Goal: Task Accomplishment & Management: Complete application form

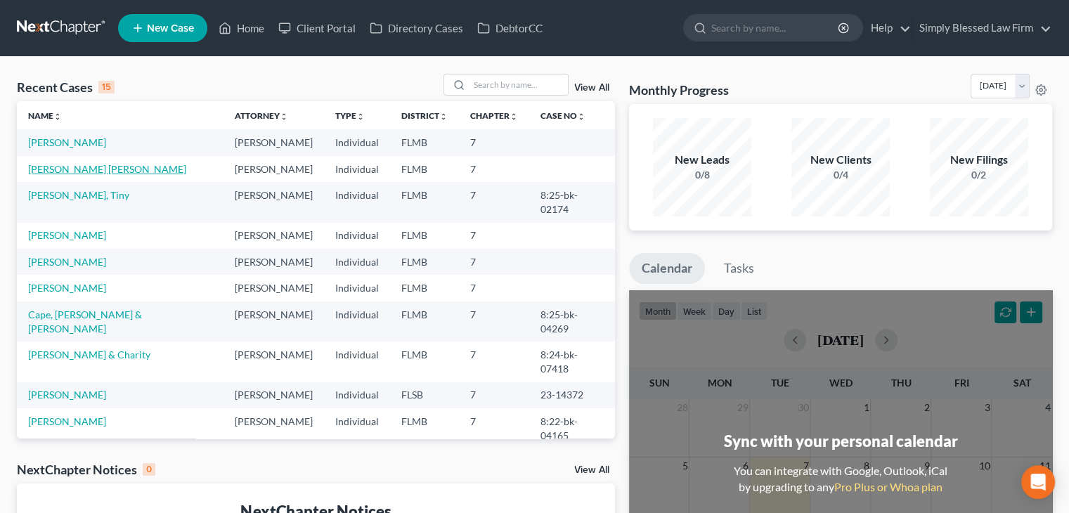
click at [91, 171] on link "[PERSON_NAME] [PERSON_NAME]" at bounding box center [107, 169] width 158 height 12
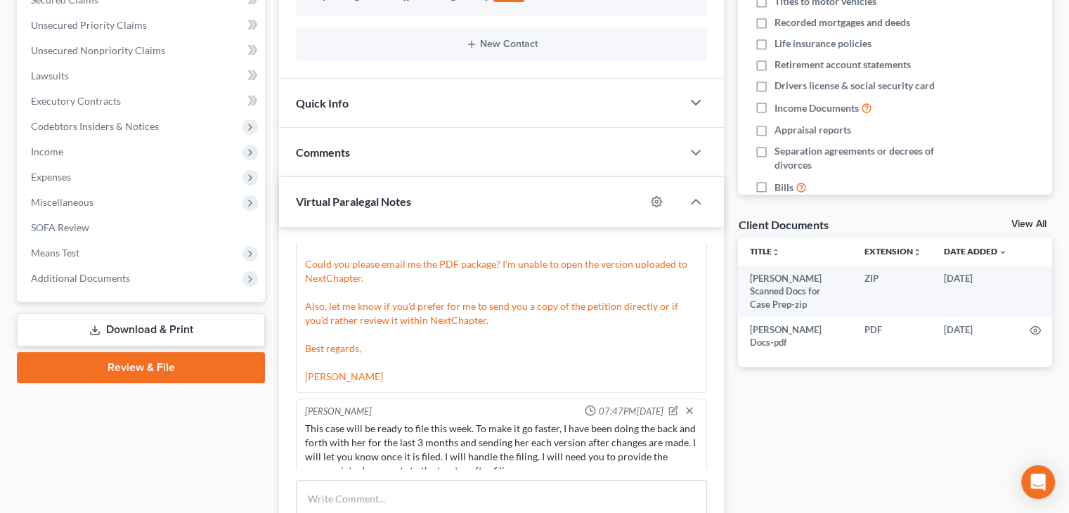
scroll to position [309, 0]
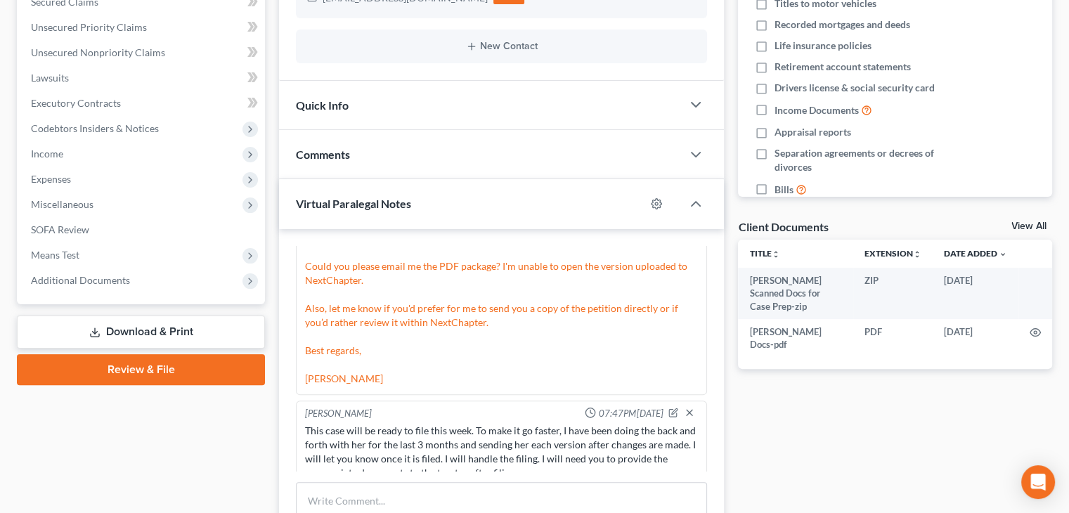
click at [200, 366] on link "Review & File" at bounding box center [141, 369] width 248 height 31
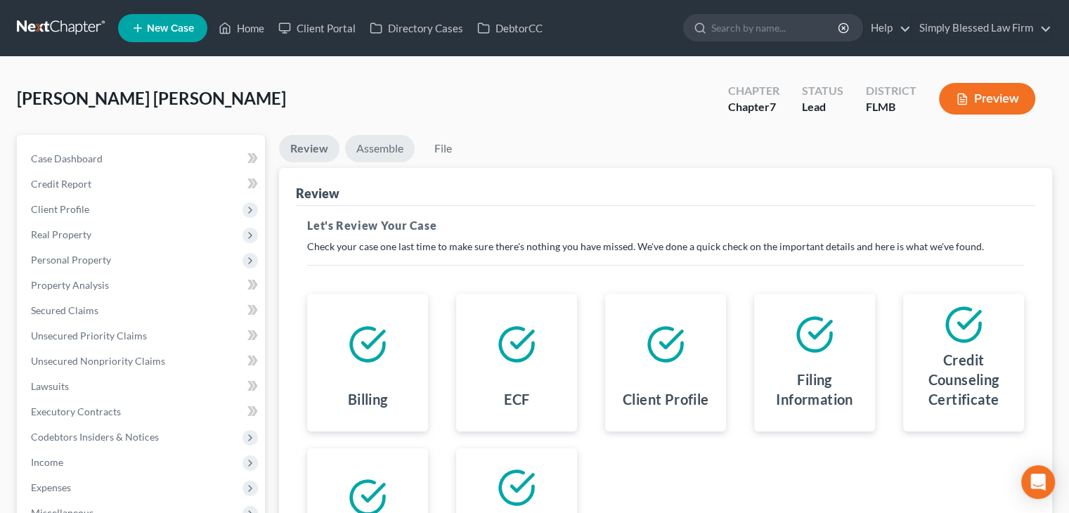
click at [371, 151] on link "Assemble" at bounding box center [380, 148] width 70 height 27
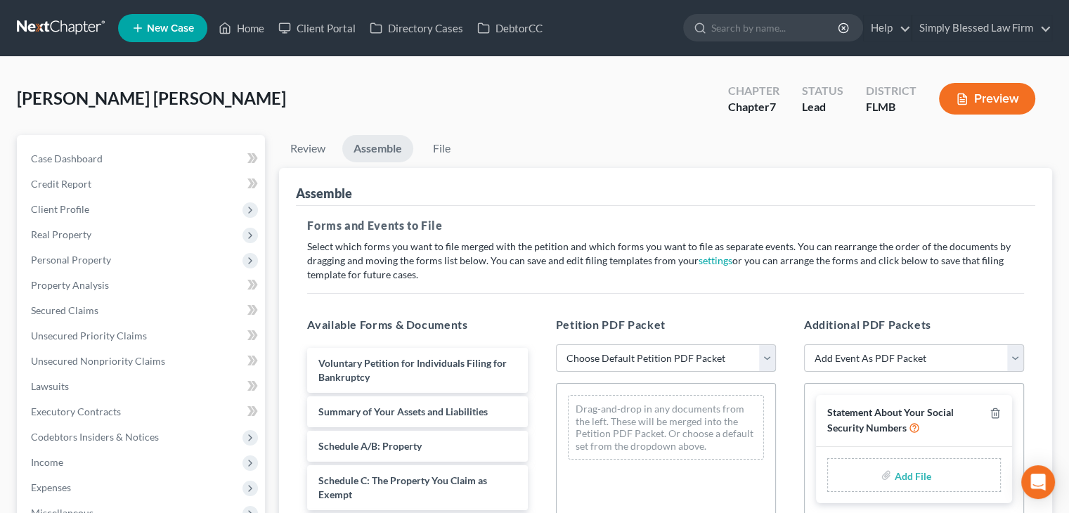
click at [698, 358] on select "Choose Default Petition PDF Packet Complete Bankruptcy Petition (all forms and …" at bounding box center [666, 358] width 220 height 28
select select "0"
click at [556, 344] on select "Choose Default Petition PDF Packet Complete Bankruptcy Petition (all forms and …" at bounding box center [666, 358] width 220 height 28
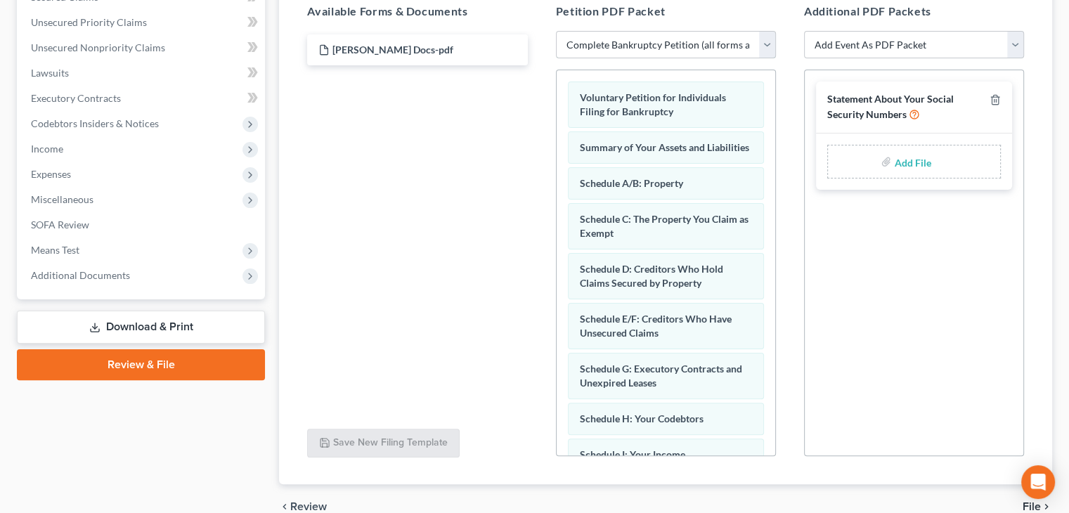
scroll to position [320, 0]
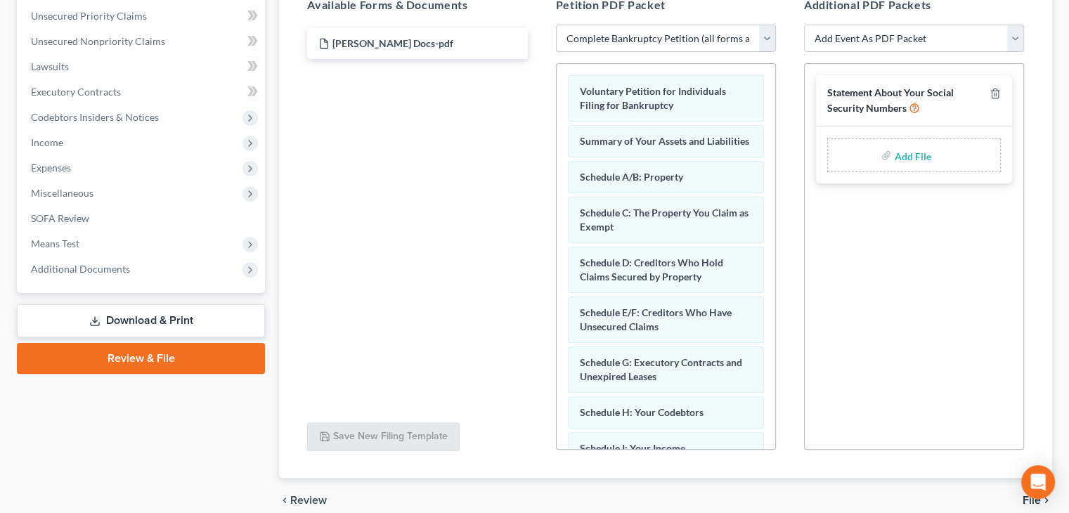
click at [916, 162] on input "file" at bounding box center [911, 155] width 34 height 25
type input "C:\fakepath\1c ssn.pdf"
click at [767, 41] on select "Choose Default Petition PDF Packet Complete Bankruptcy Petition (all forms and …" at bounding box center [666, 39] width 220 height 28
click at [556, 25] on select "Choose Default Petition PDF Packet Complete Bankruptcy Petition (all forms and …" at bounding box center [666, 39] width 220 height 28
click at [766, 40] on select "Choose Default Petition PDF Packet Complete Bankruptcy Petition (all forms and …" at bounding box center [666, 39] width 220 height 28
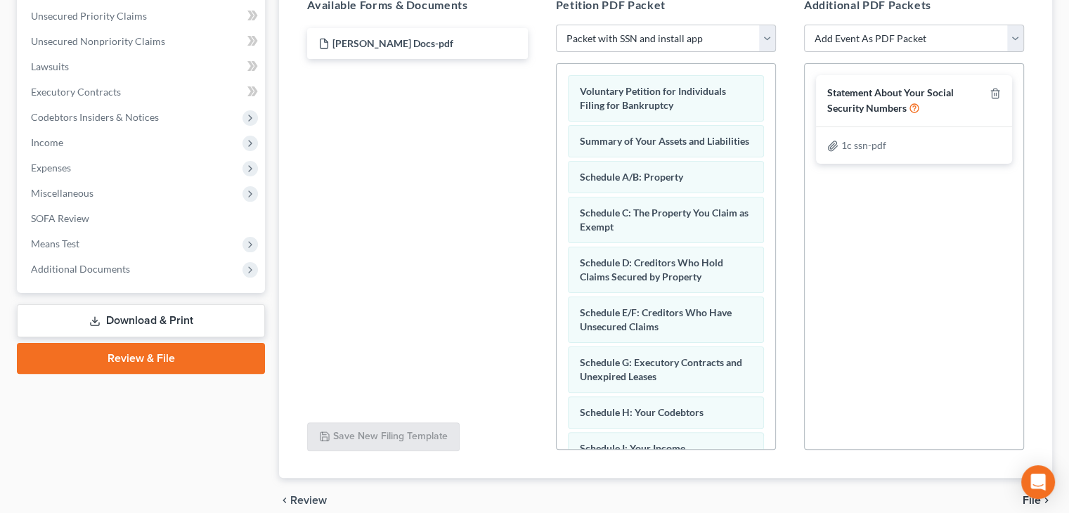
select select "0"
click at [556, 25] on select "Choose Default Petition PDF Packet Complete Bankruptcy Petition (all forms and …" at bounding box center [666, 39] width 220 height 28
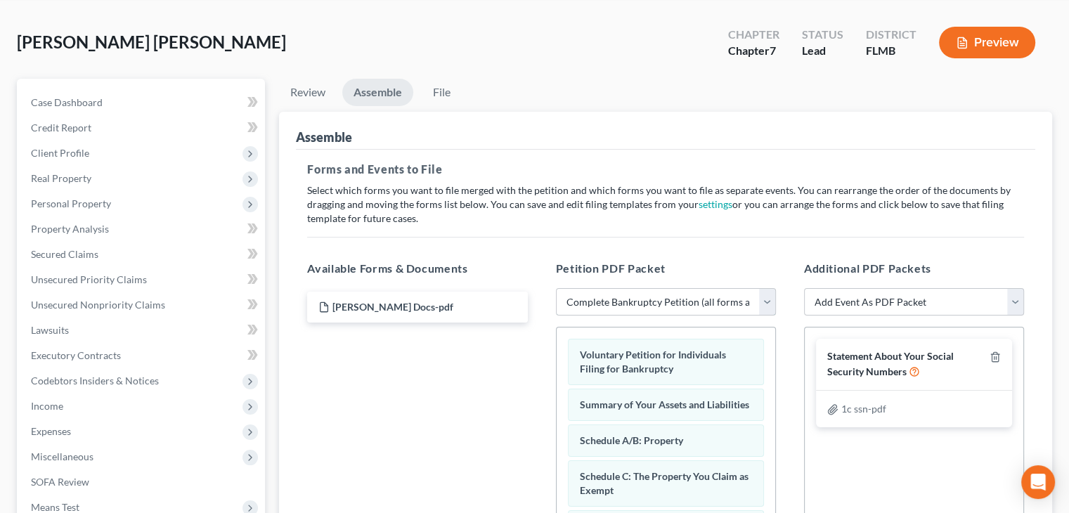
scroll to position [53, 0]
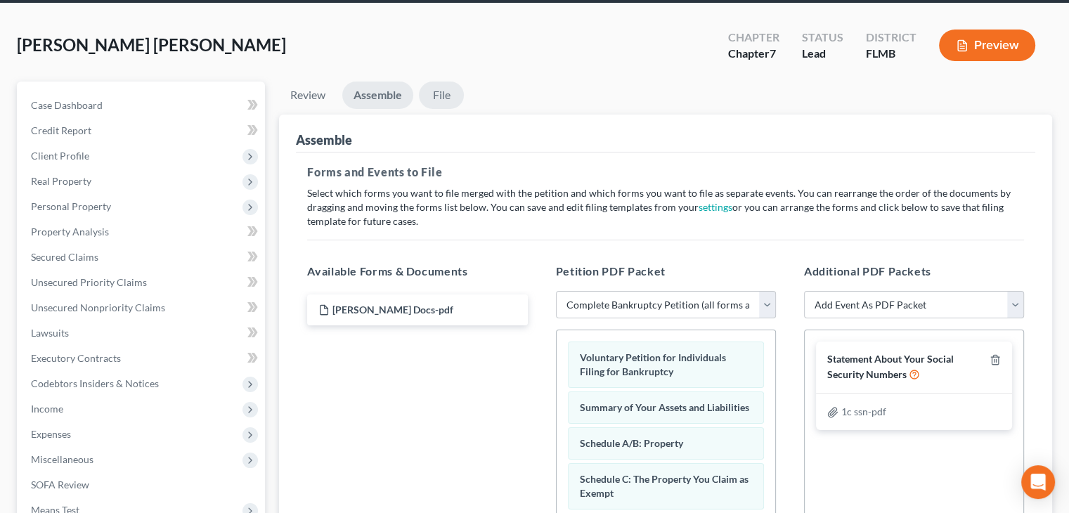
click at [441, 96] on link "File" at bounding box center [441, 95] width 45 height 27
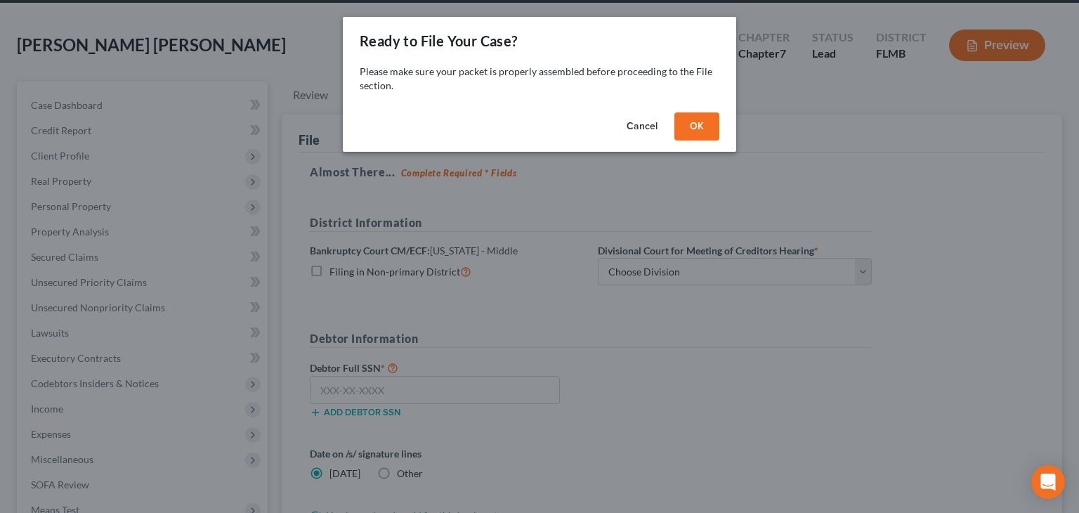
click at [700, 127] on button "OK" at bounding box center [697, 126] width 45 height 28
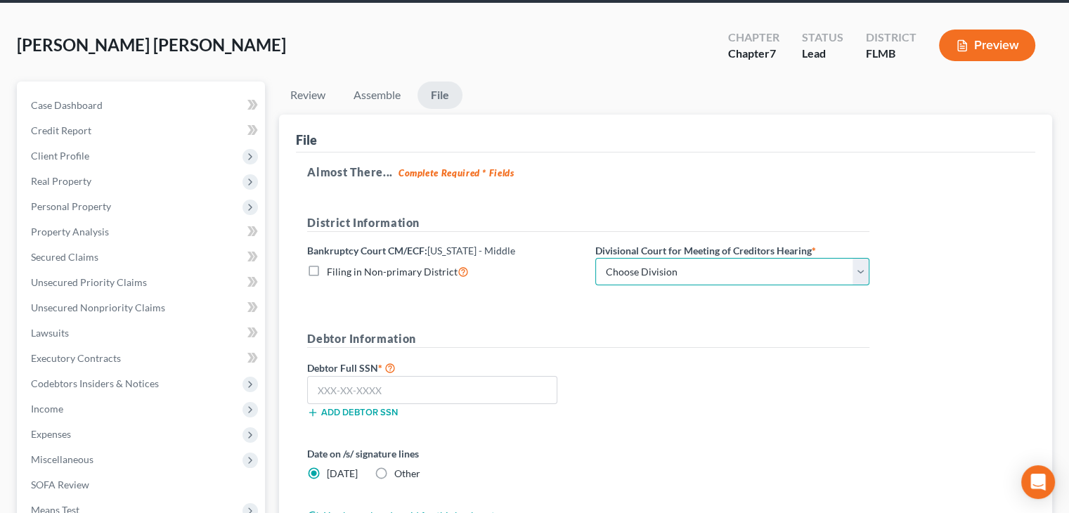
click at [860, 267] on select "Choose Division [GEOGRAPHIC_DATA][PERSON_NAME] [GEOGRAPHIC_DATA] [GEOGRAPHIC_DA…" at bounding box center [732, 272] width 274 height 28
select select "3"
click at [595, 258] on select "Choose Division [GEOGRAPHIC_DATA][PERSON_NAME] [GEOGRAPHIC_DATA] [GEOGRAPHIC_DA…" at bounding box center [732, 272] width 274 height 28
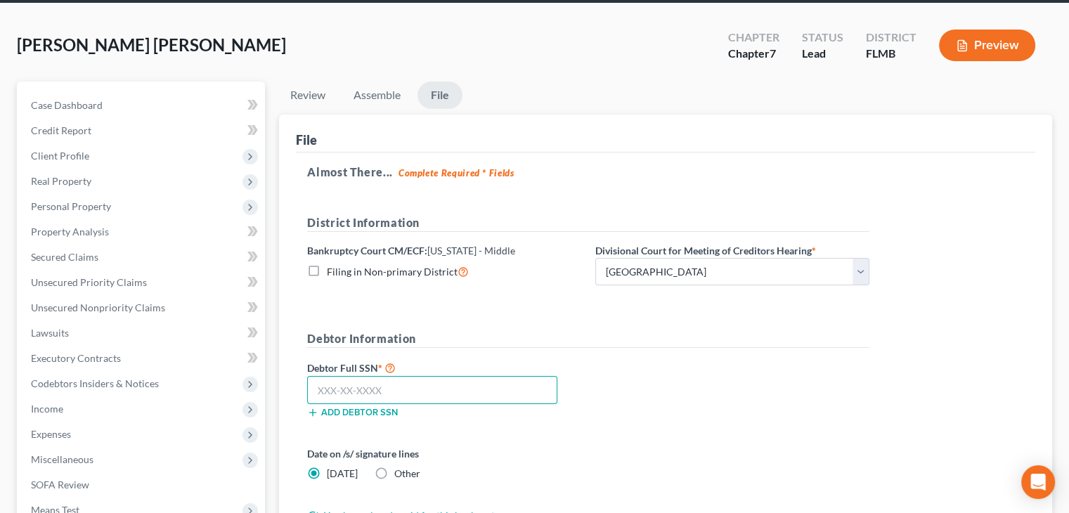
click at [315, 391] on input "text" at bounding box center [432, 390] width 250 height 28
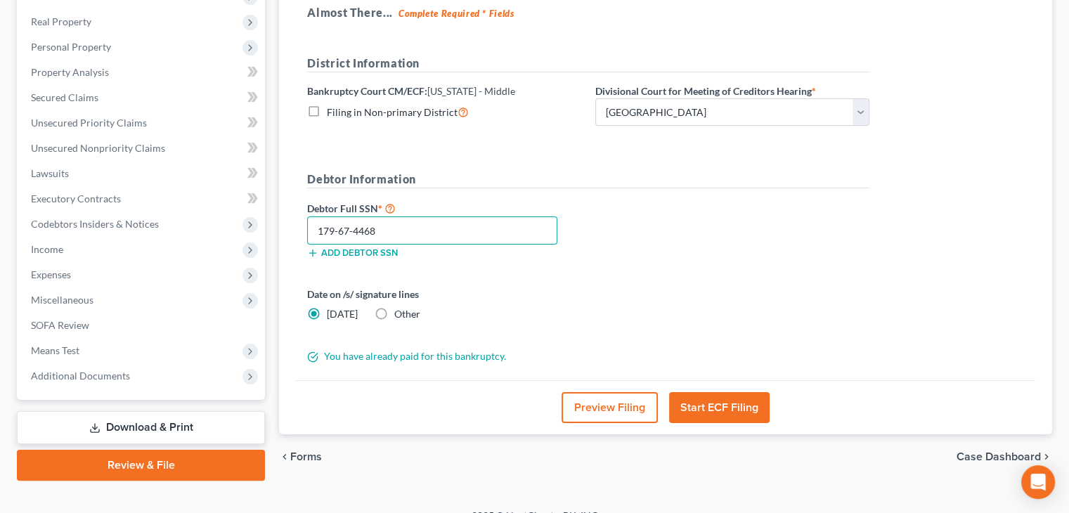
scroll to position [214, 0]
type input "179-67-4468"
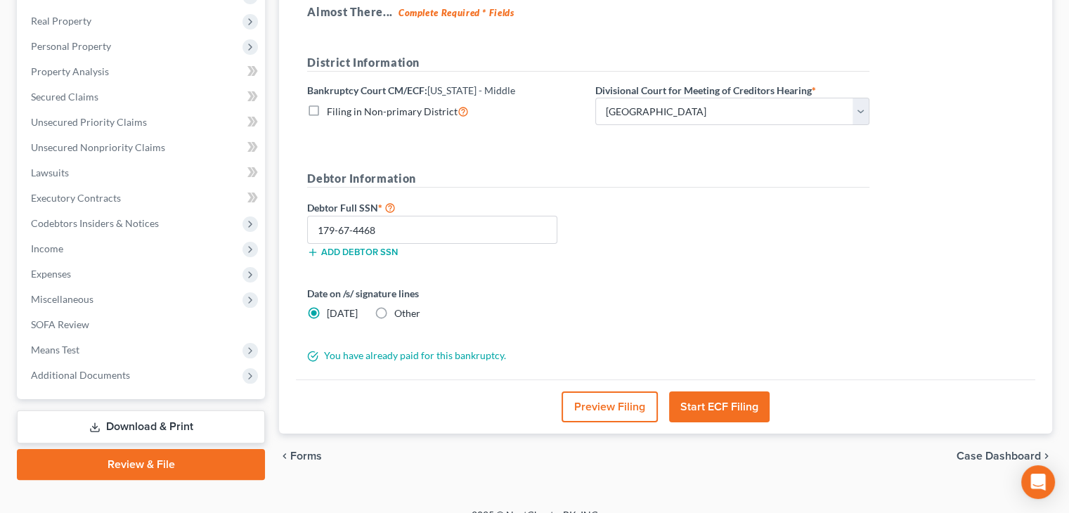
click at [730, 409] on button "Start ECF Filing" at bounding box center [719, 406] width 101 height 31
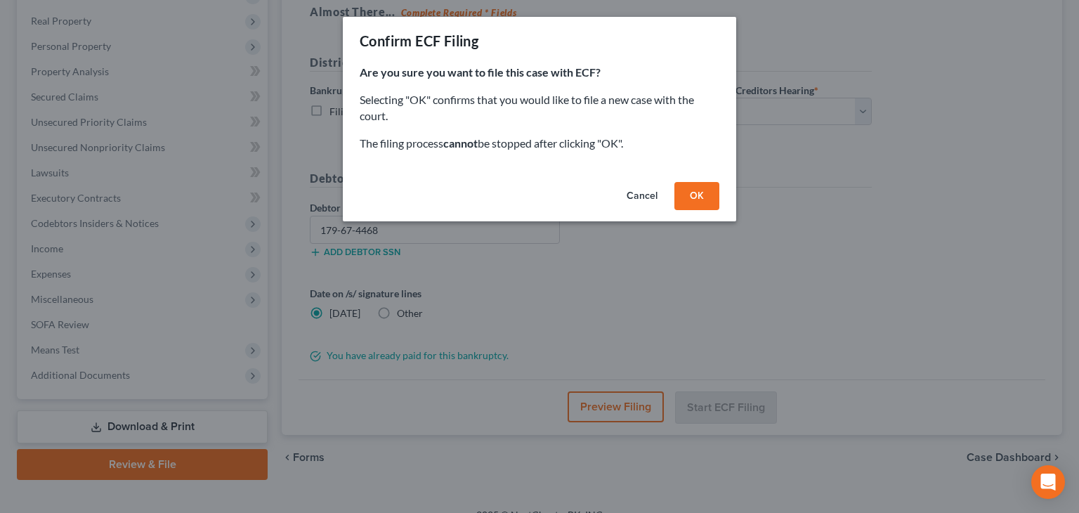
click at [697, 197] on button "OK" at bounding box center [697, 196] width 45 height 28
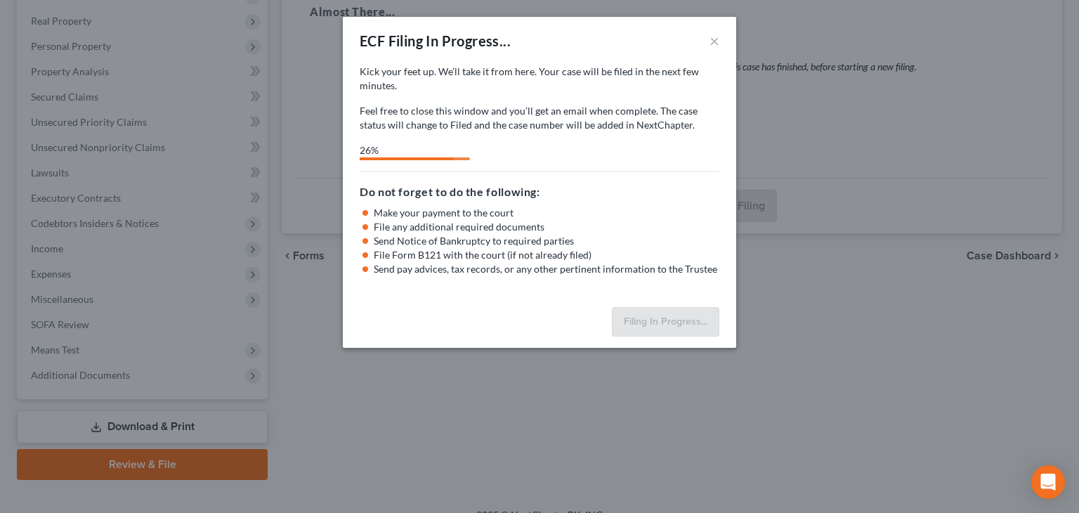
select select "3"
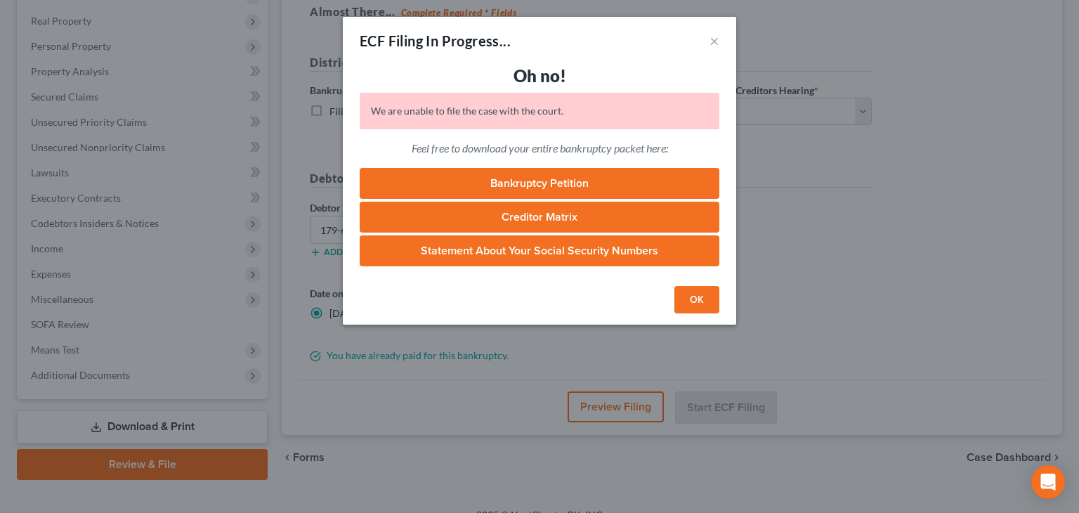
click at [697, 299] on button "OK" at bounding box center [697, 300] width 45 height 28
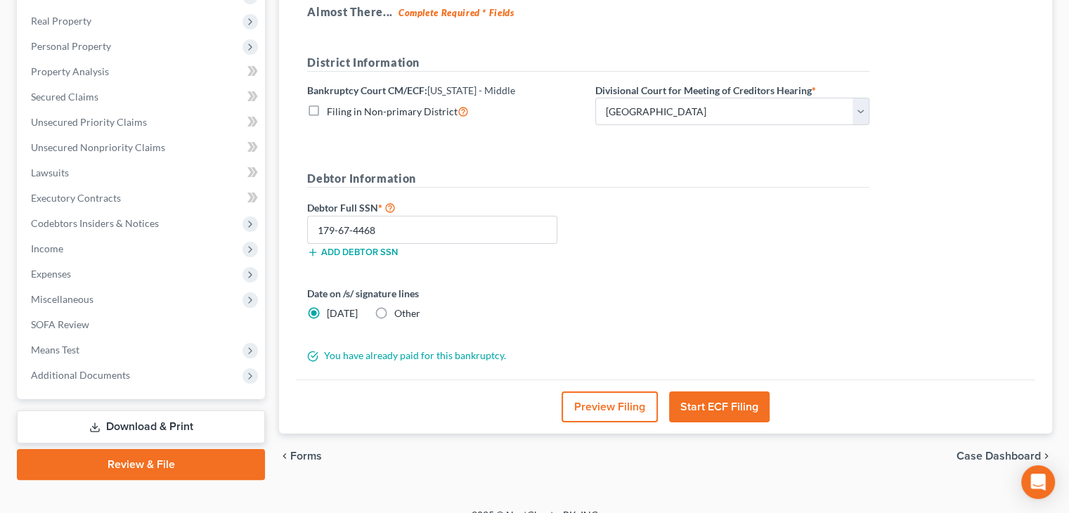
click at [718, 407] on button "Start ECF Filing" at bounding box center [719, 406] width 101 height 31
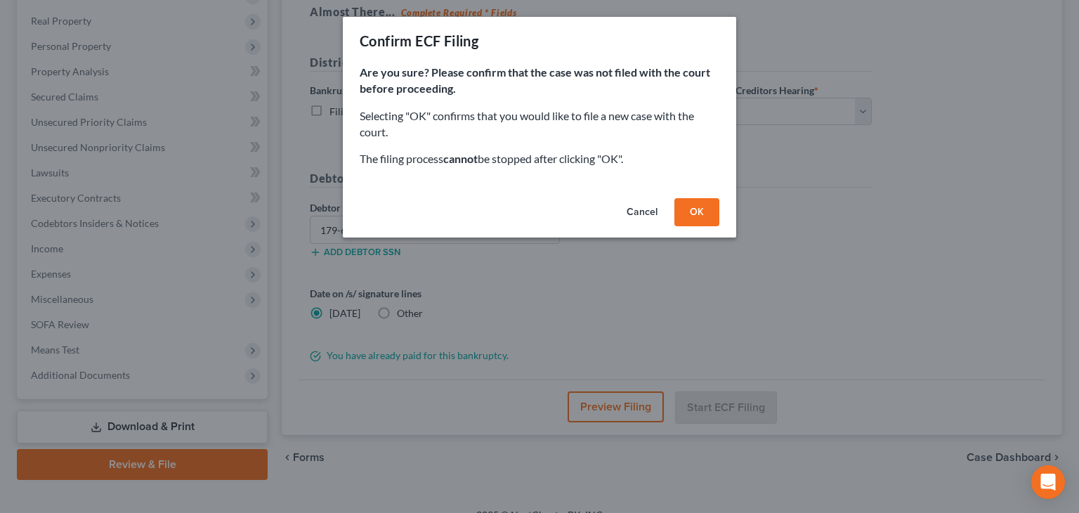
click at [640, 214] on button "Cancel" at bounding box center [642, 212] width 53 height 28
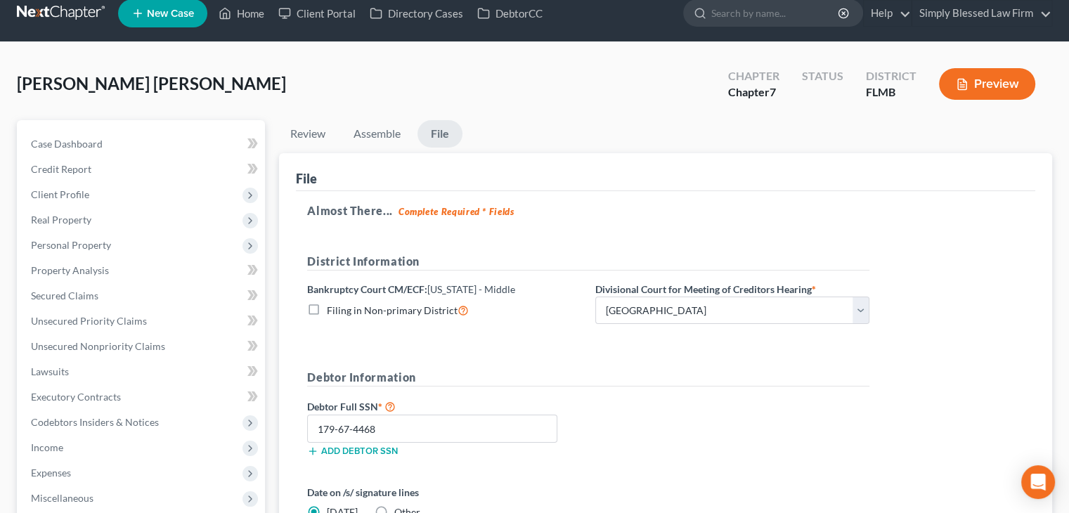
scroll to position [0, 0]
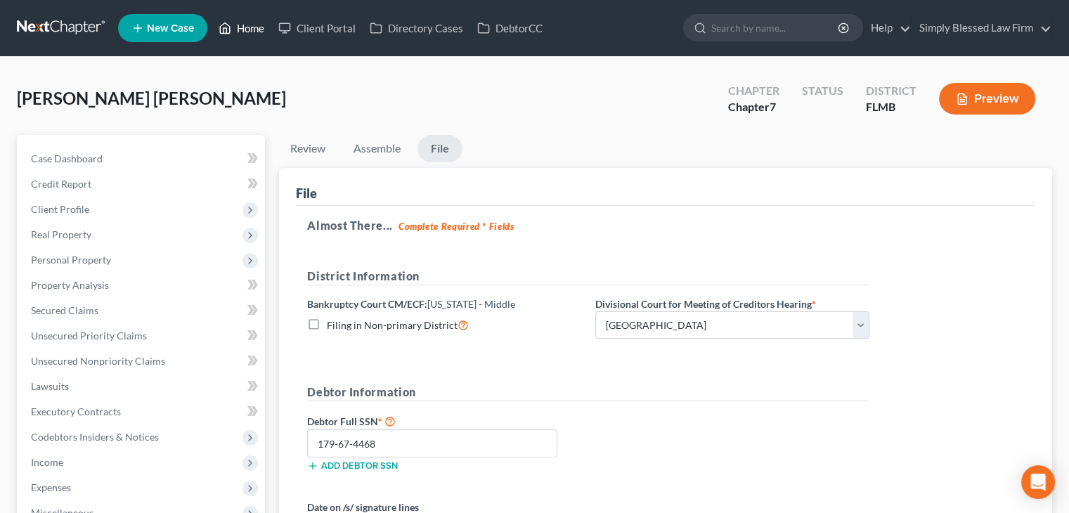
click at [252, 33] on link "Home" at bounding box center [242, 27] width 60 height 25
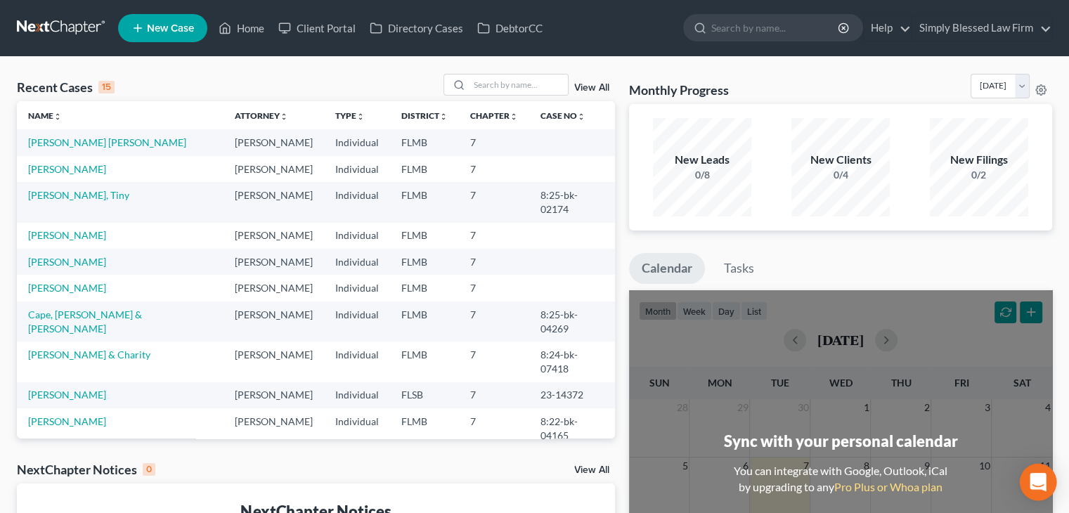
click at [1039, 479] on icon "Open Intercom Messenger" at bounding box center [1038, 482] width 16 height 18
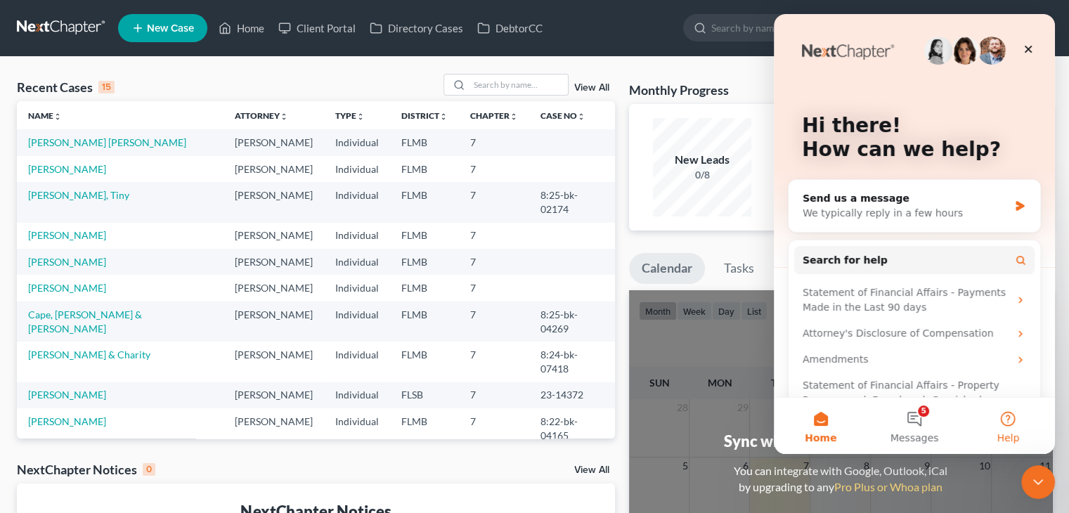
click at [1010, 430] on button "Help" at bounding box center [1007, 426] width 93 height 56
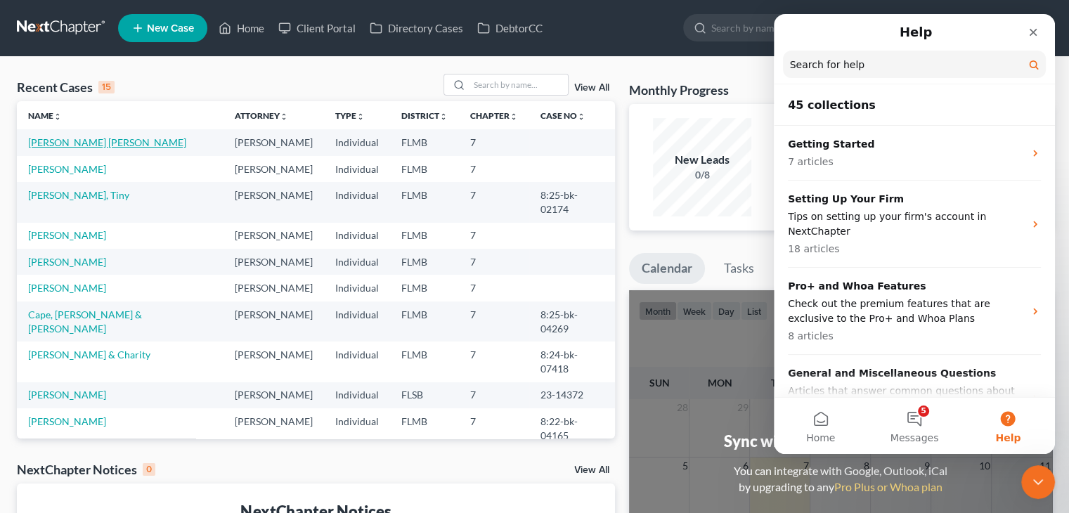
click at [122, 144] on link "[PERSON_NAME] [PERSON_NAME]" at bounding box center [107, 142] width 158 height 12
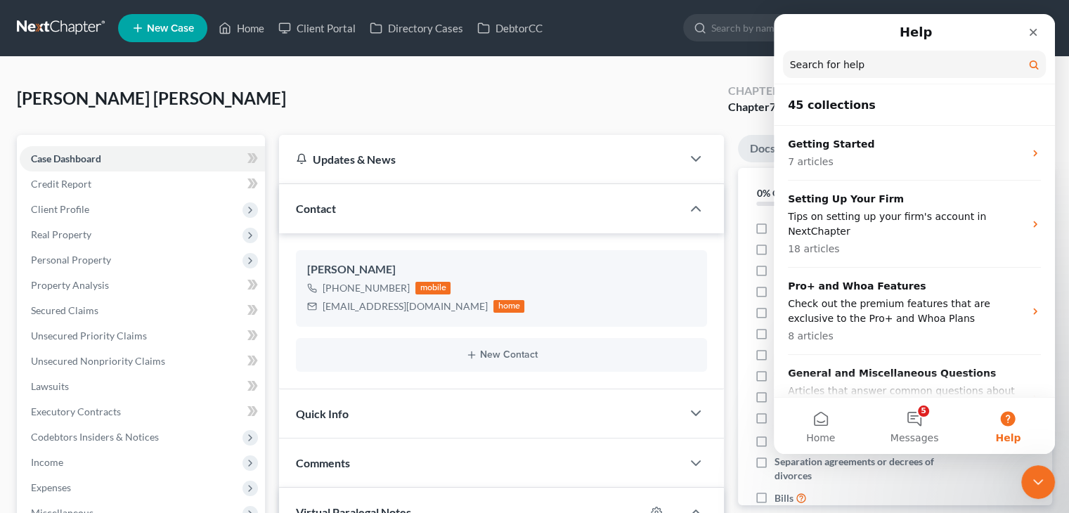
scroll to position [1676, 0]
click at [1036, 31] on icon "Close" at bounding box center [1032, 32] width 11 height 11
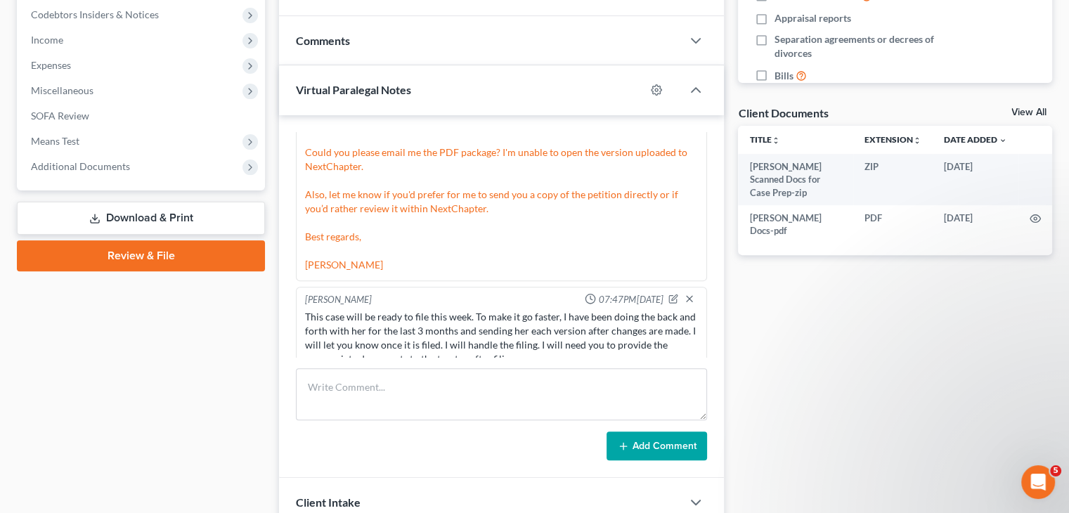
scroll to position [420, 0]
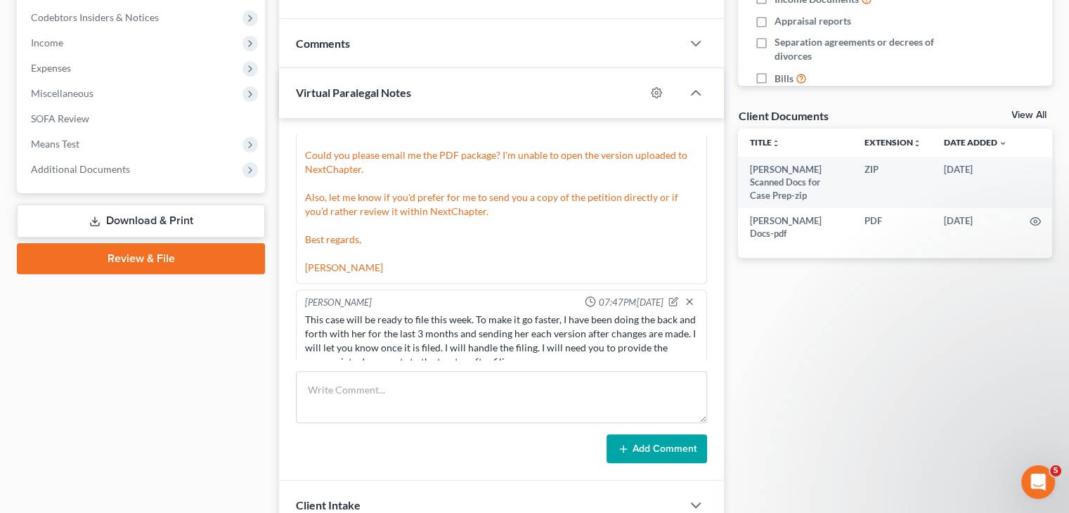
click at [1064, 294] on div "[PERSON_NAME] [PERSON_NAME] Upgraded Chapter Chapter 7 Status Lead District [GE…" at bounding box center [534, 147] width 1069 height 1020
click at [163, 262] on link "Review & File" at bounding box center [141, 258] width 248 height 31
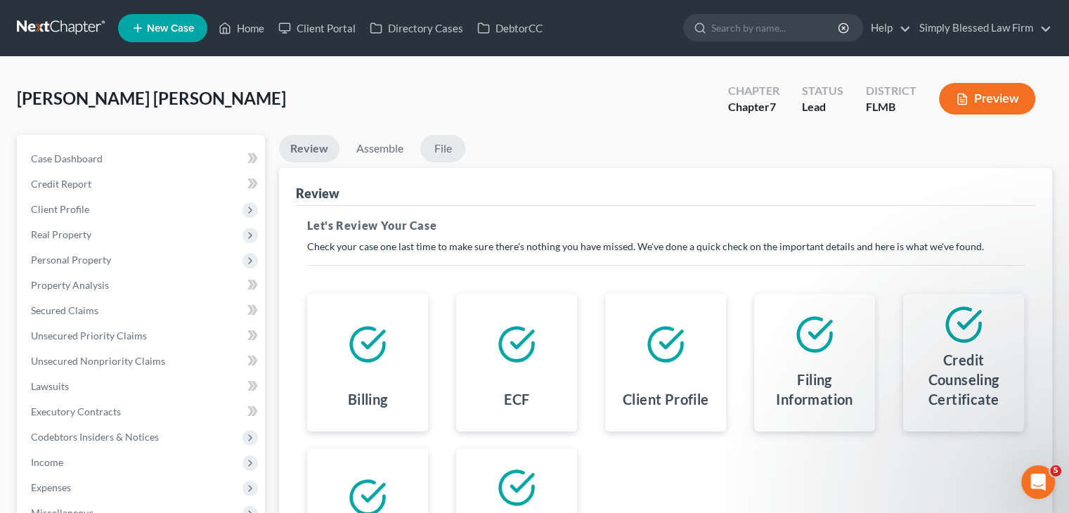
click at [441, 146] on link "File" at bounding box center [442, 148] width 45 height 27
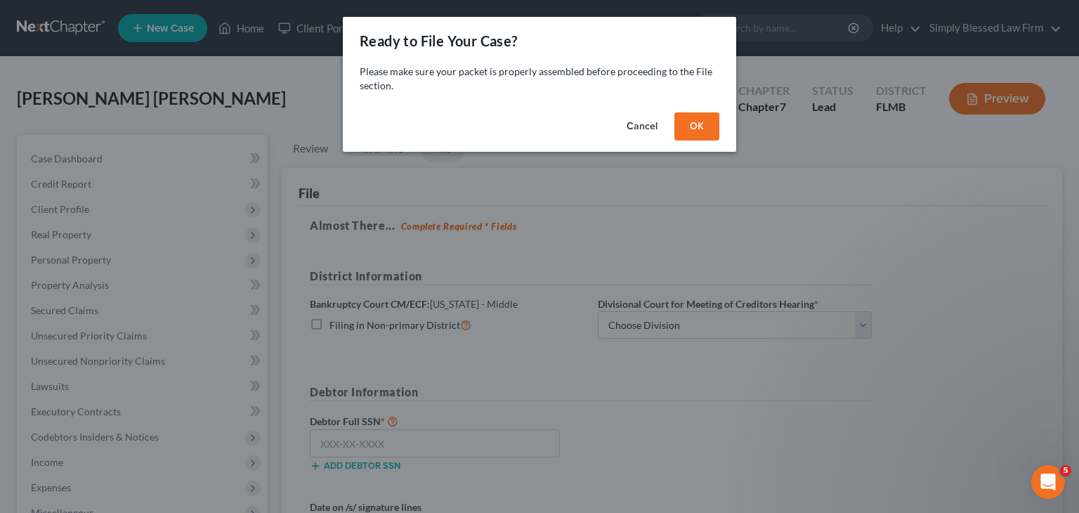
click at [706, 124] on button "OK" at bounding box center [697, 126] width 45 height 28
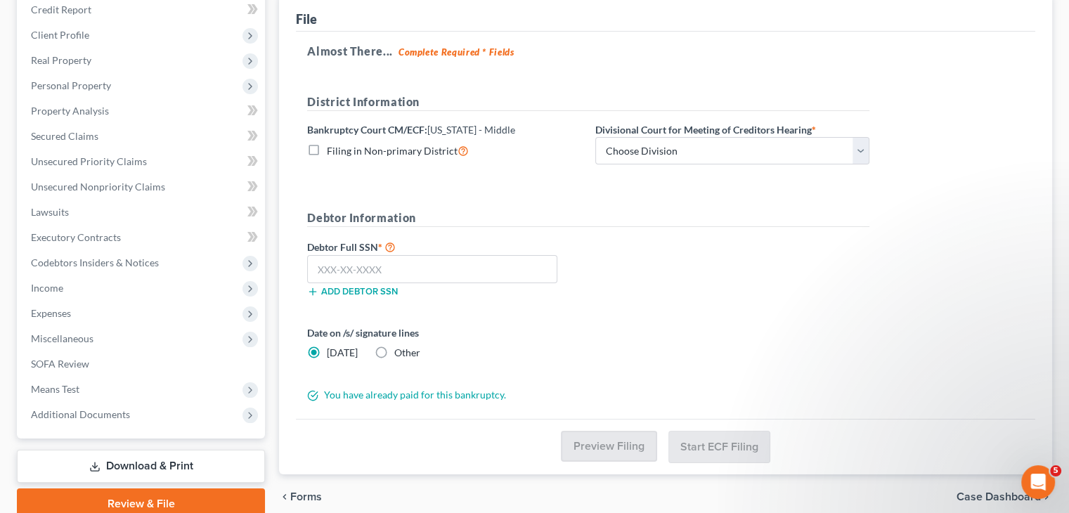
scroll to position [182, 0]
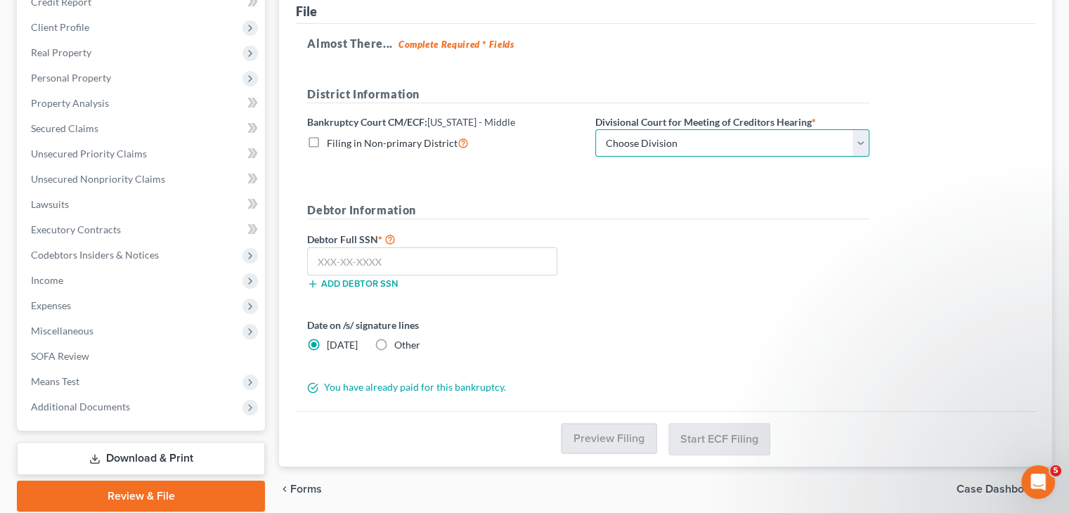
click at [861, 141] on select "Choose Division [GEOGRAPHIC_DATA][PERSON_NAME] [GEOGRAPHIC_DATA] [GEOGRAPHIC_DA…" at bounding box center [732, 143] width 274 height 28
select select "3"
click at [595, 129] on select "Choose Division [GEOGRAPHIC_DATA][PERSON_NAME] [GEOGRAPHIC_DATA] [GEOGRAPHIC_DA…" at bounding box center [732, 143] width 274 height 28
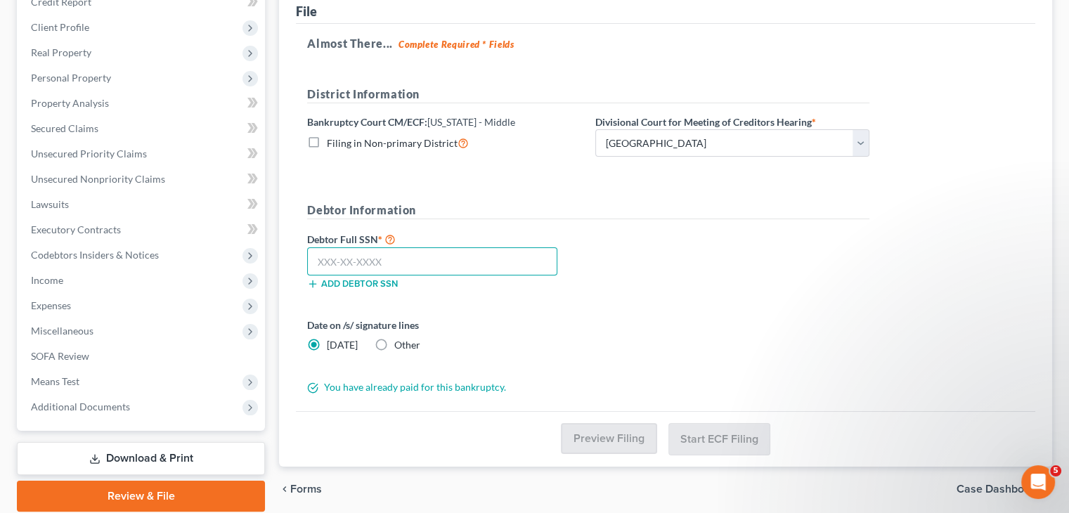
click at [322, 257] on input "text" at bounding box center [432, 261] width 250 height 28
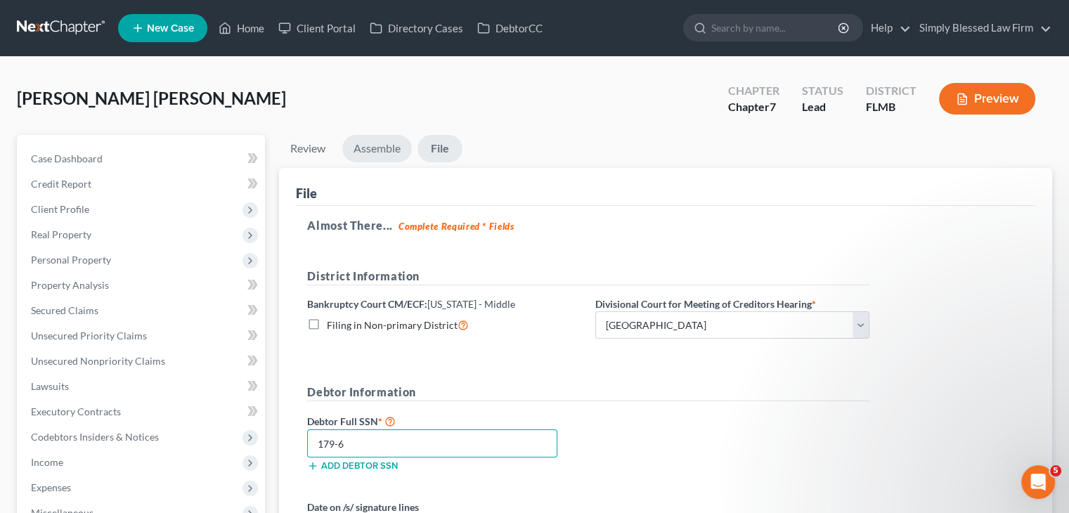
type input "179-6"
click at [375, 149] on link "Assemble" at bounding box center [377, 148] width 70 height 27
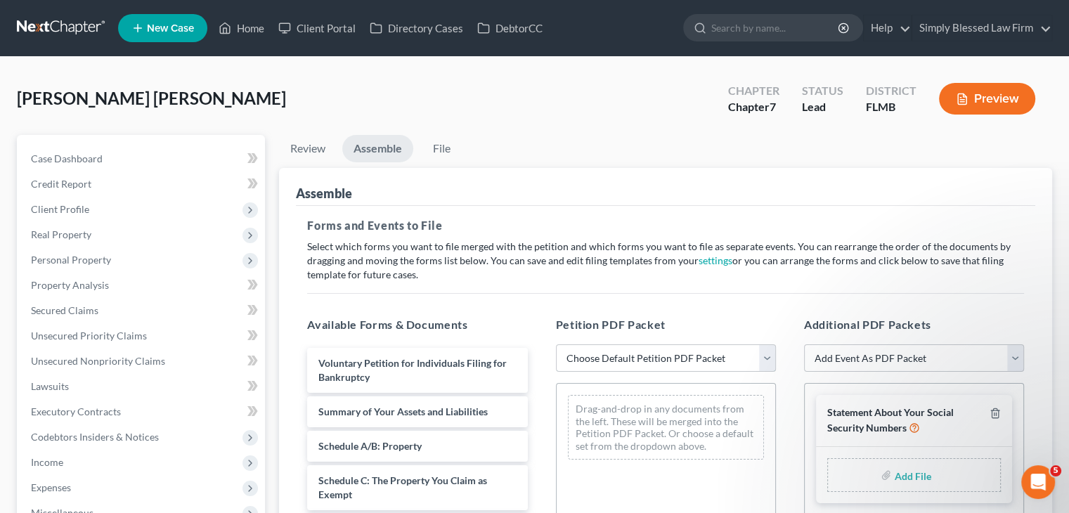
click at [732, 358] on select "Choose Default Petition PDF Packet Complete Bankruptcy Petition (all forms and …" at bounding box center [666, 358] width 220 height 28
select select "0"
click at [556, 344] on select "Choose Default Petition PDF Packet Complete Bankruptcy Petition (all forms and …" at bounding box center [666, 358] width 220 height 28
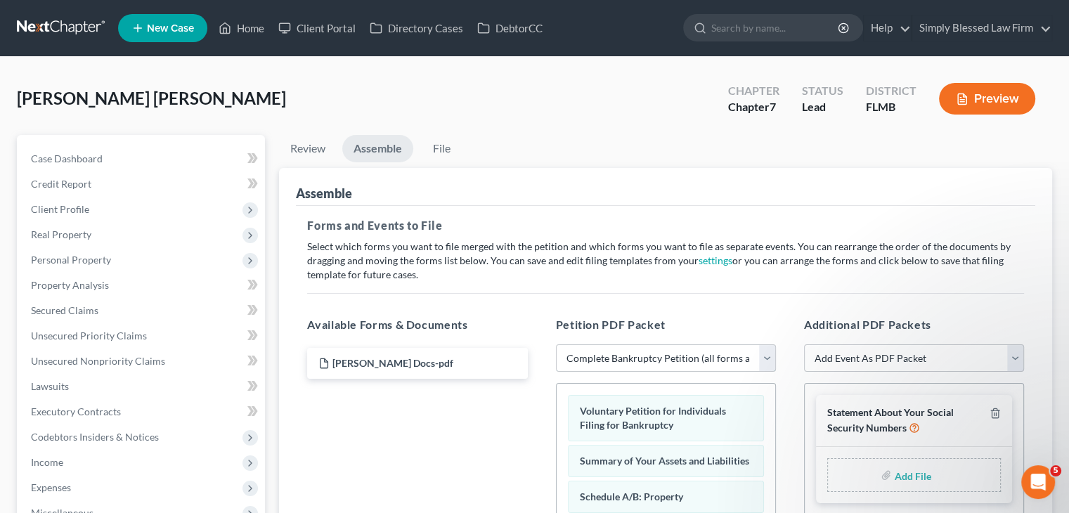
click at [765, 353] on select "Choose Default Petition PDF Packet Complete Bankruptcy Petition (all forms and …" at bounding box center [666, 358] width 220 height 28
click at [556, 344] on select "Choose Default Petition PDF Packet Complete Bankruptcy Petition (all forms and …" at bounding box center [666, 358] width 220 height 28
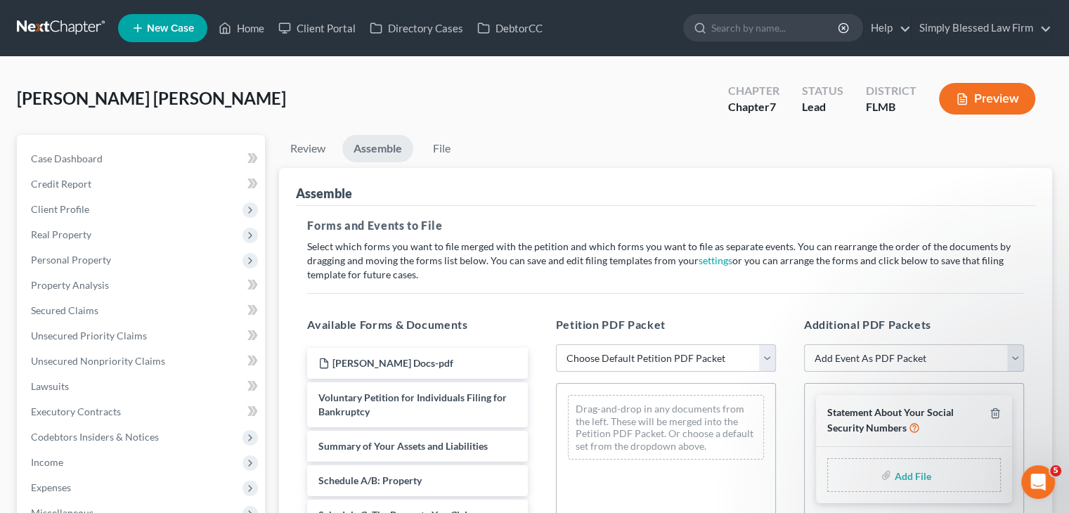
click at [765, 363] on select "Choose Default Petition PDF Packet Complete Bankruptcy Petition (all forms and …" at bounding box center [666, 358] width 220 height 28
click at [556, 344] on select "Choose Default Petition PDF Packet Complete Bankruptcy Petition (all forms and …" at bounding box center [666, 358] width 220 height 28
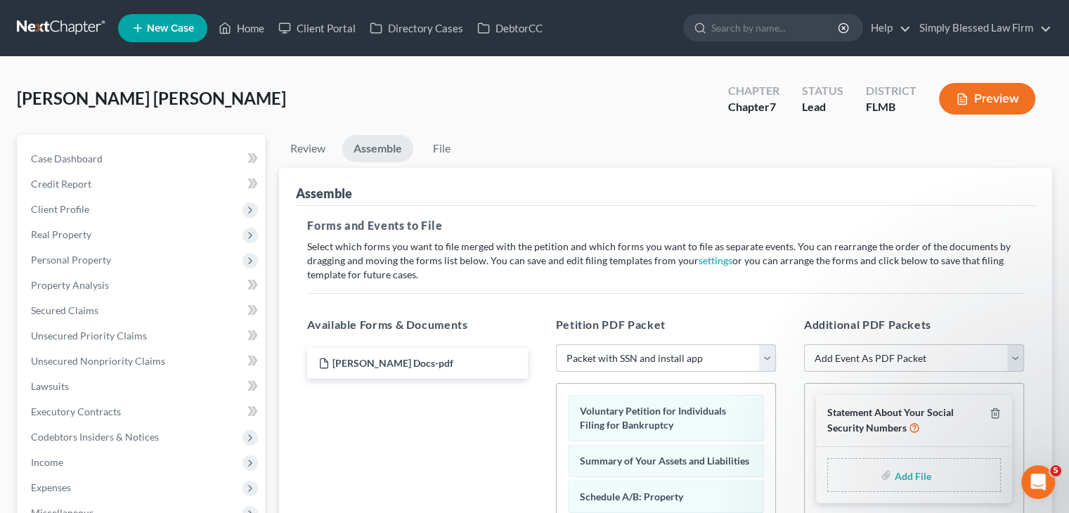
click at [762, 354] on select "Choose Default Petition PDF Packet Complete Bankruptcy Petition (all forms and …" at bounding box center [666, 358] width 220 height 28
select select "0"
click at [556, 344] on select "Choose Default Petition PDF Packet Complete Bankruptcy Petition (all forms and …" at bounding box center [666, 358] width 220 height 28
click at [881, 468] on div "Add File" at bounding box center [914, 475] width 174 height 34
click at [897, 473] on input "file" at bounding box center [911, 474] width 34 height 25
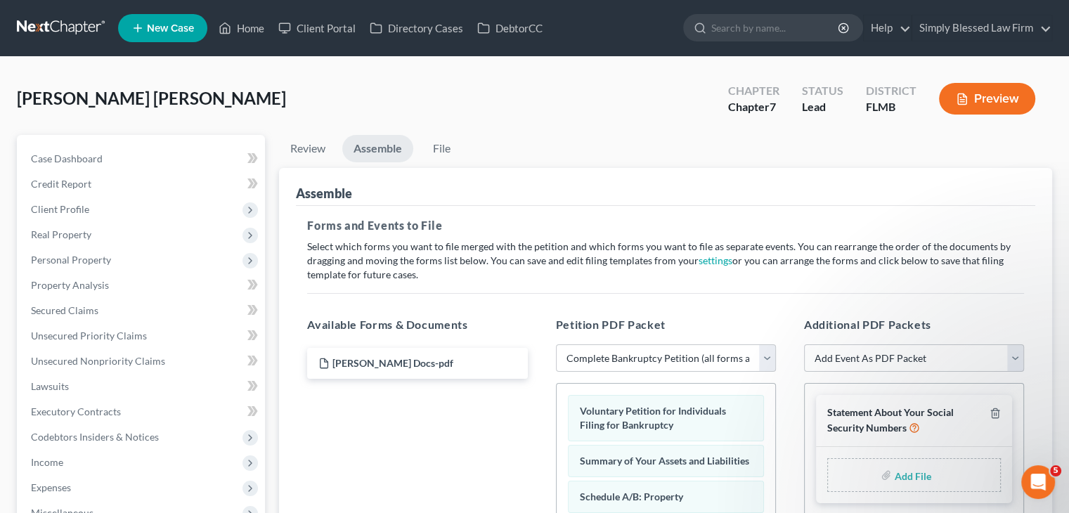
type input "C:\fakepath\1c ssn.pdf"
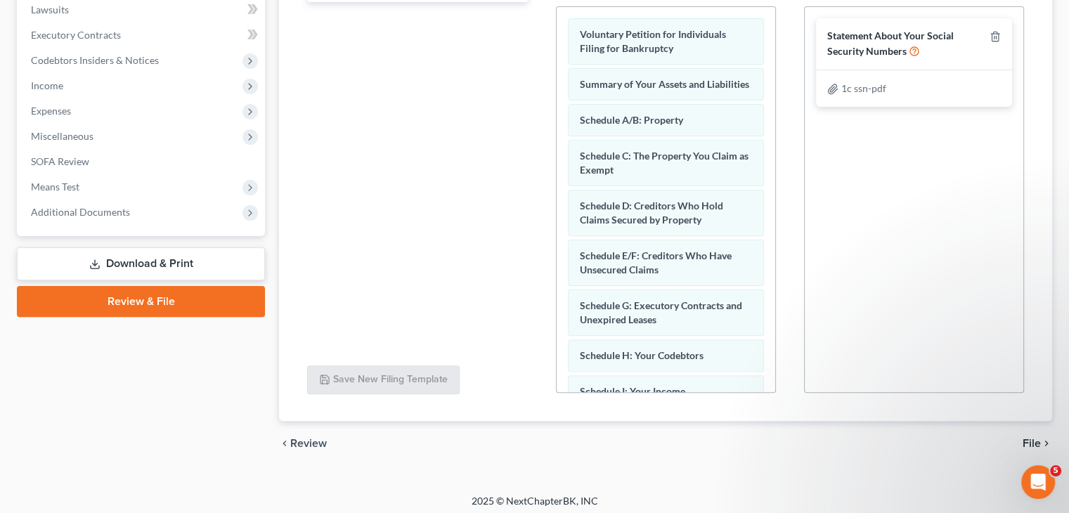
scroll to position [382, 0]
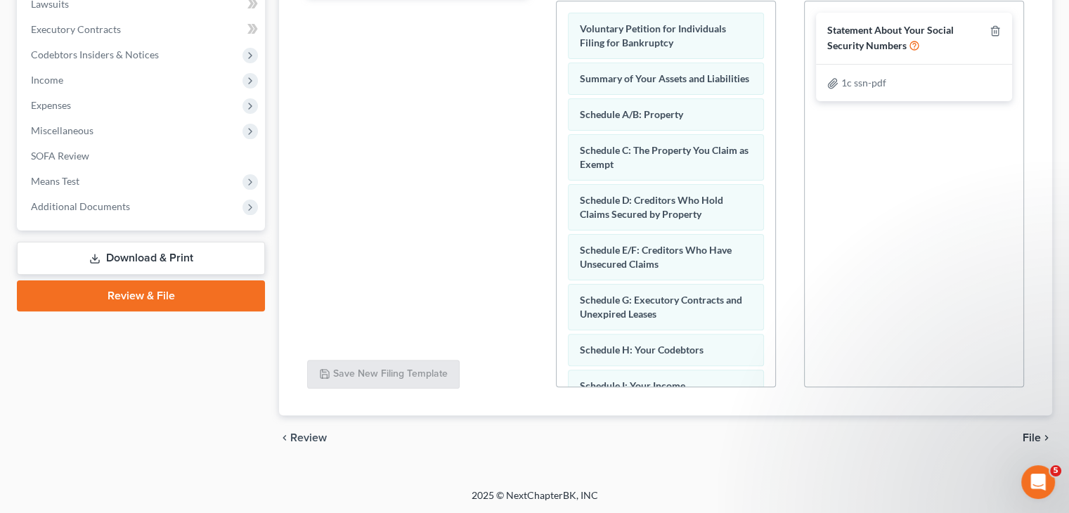
click at [1033, 432] on span "File" at bounding box center [1032, 437] width 18 height 11
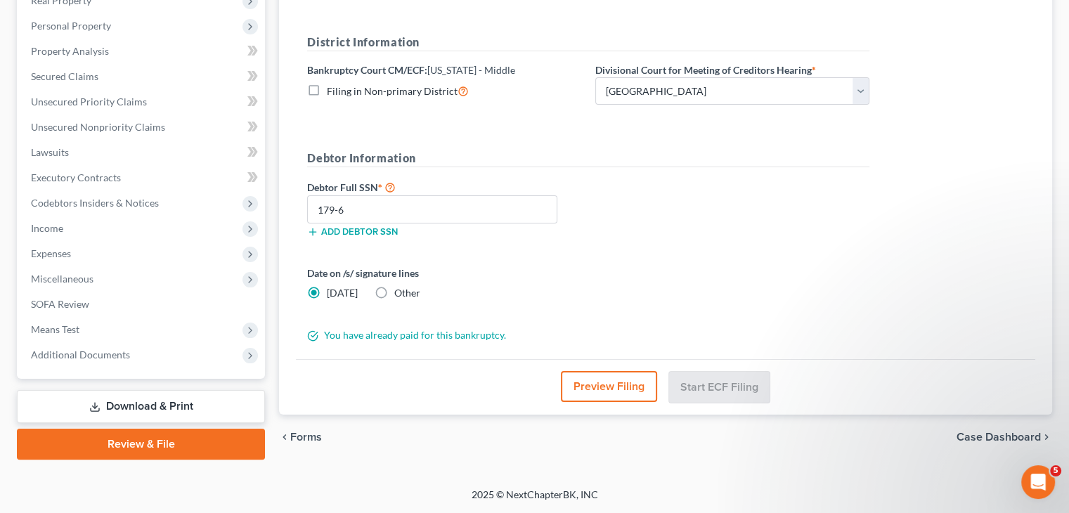
scroll to position [233, 0]
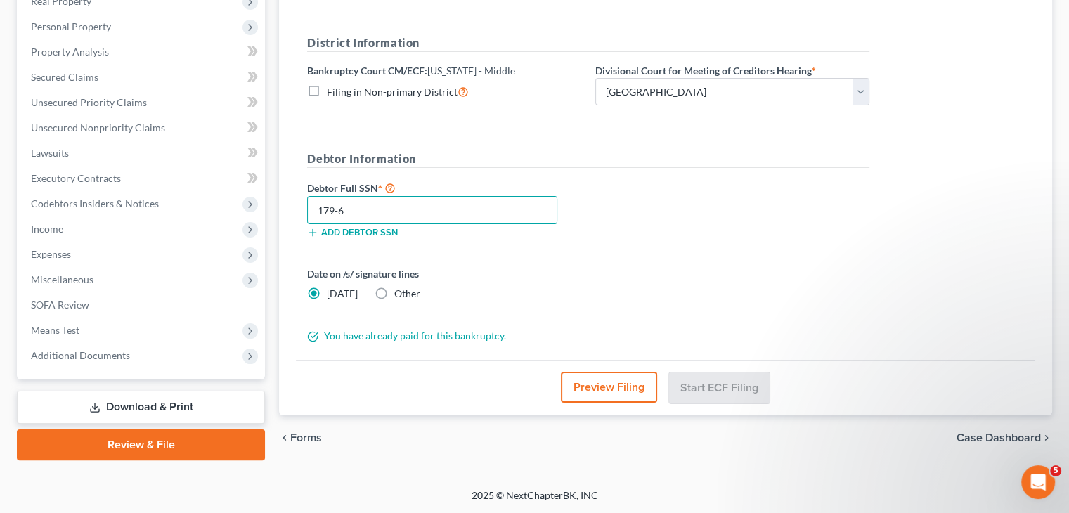
click at [500, 203] on input "179-6" at bounding box center [432, 210] width 250 height 28
type input "179-67-4468"
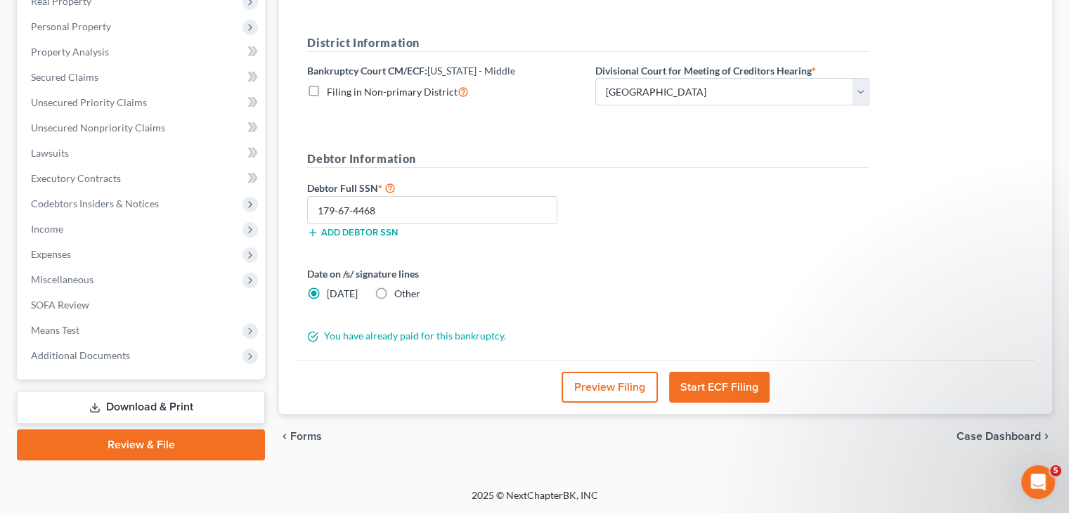
click at [715, 387] on button "Start ECF Filing" at bounding box center [719, 387] width 101 height 31
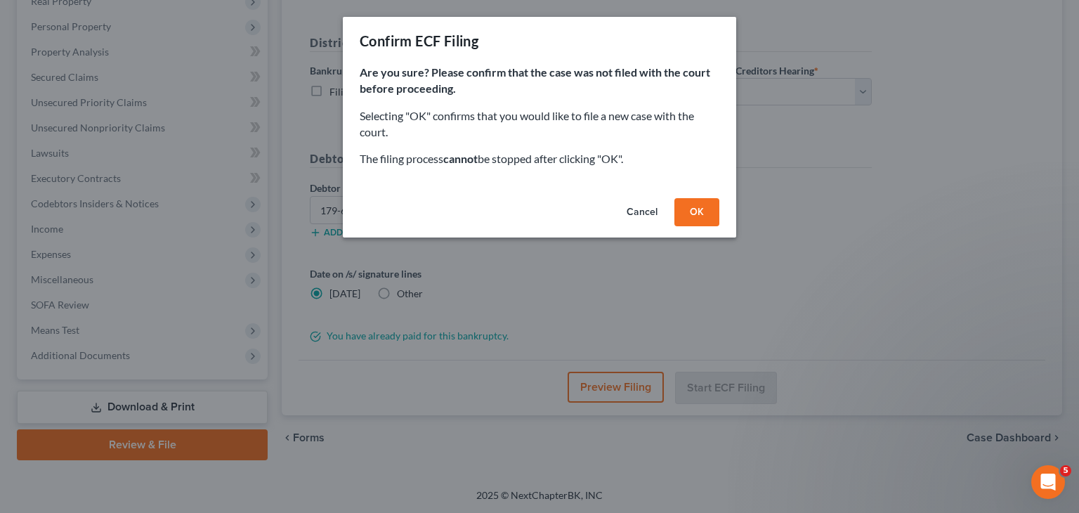
click at [696, 217] on button "OK" at bounding box center [697, 212] width 45 height 28
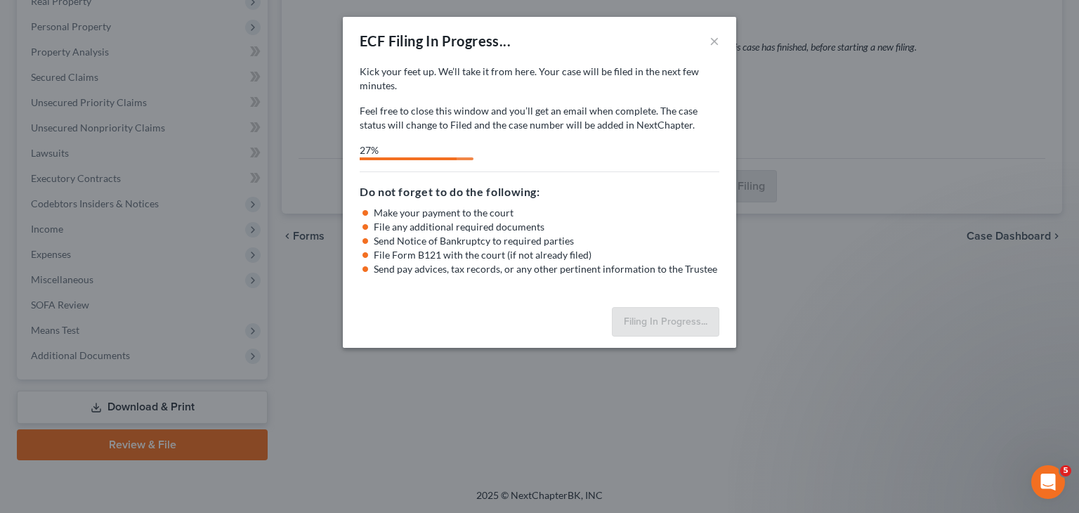
select select "3"
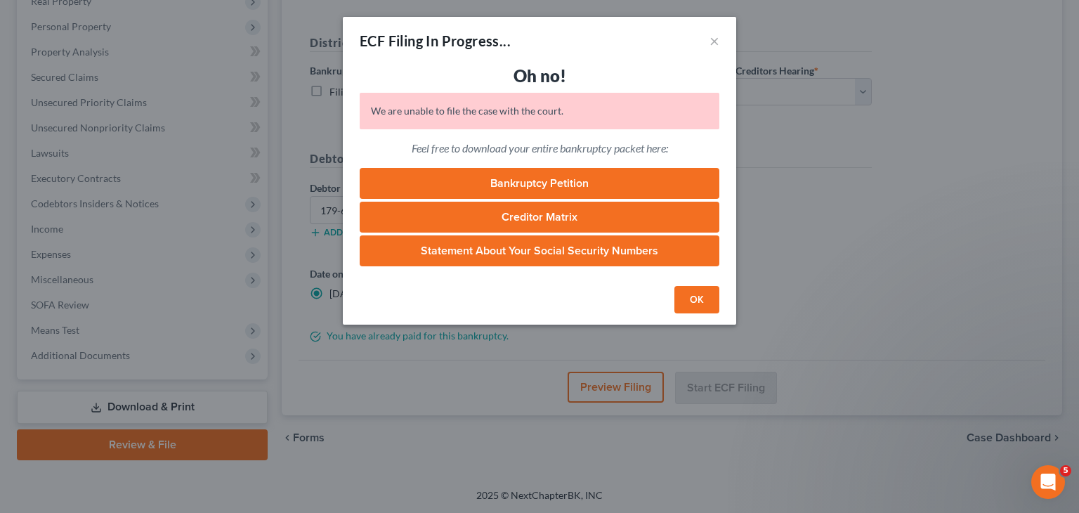
click at [710, 296] on button "OK" at bounding box center [697, 300] width 45 height 28
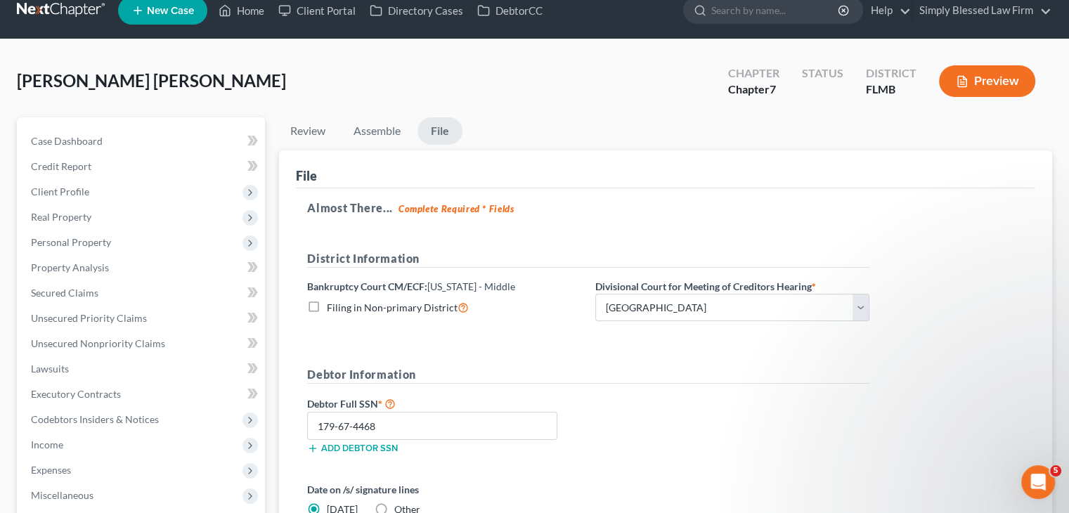
scroll to position [16, 0]
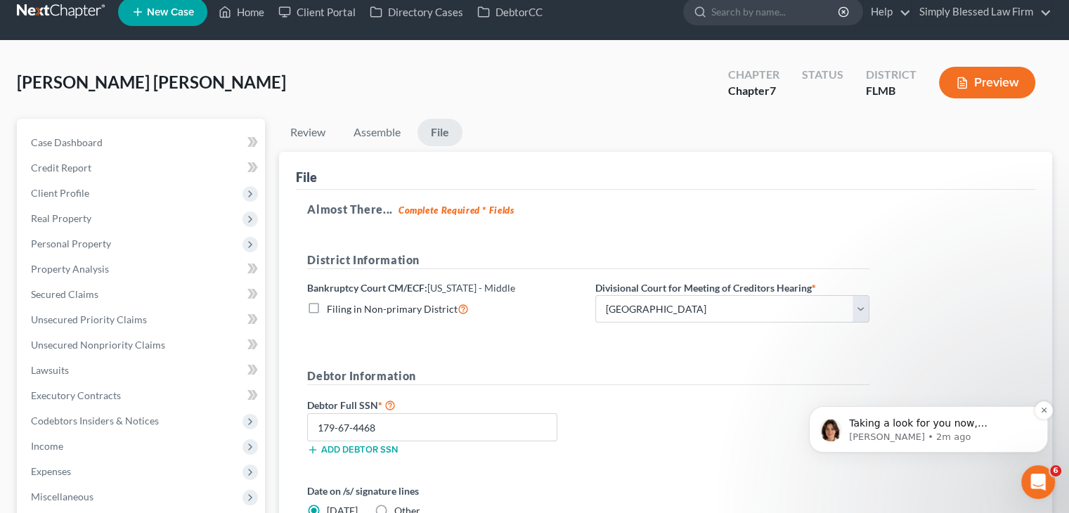
click at [935, 439] on p "[PERSON_NAME] • 2m ago" at bounding box center [939, 437] width 181 height 13
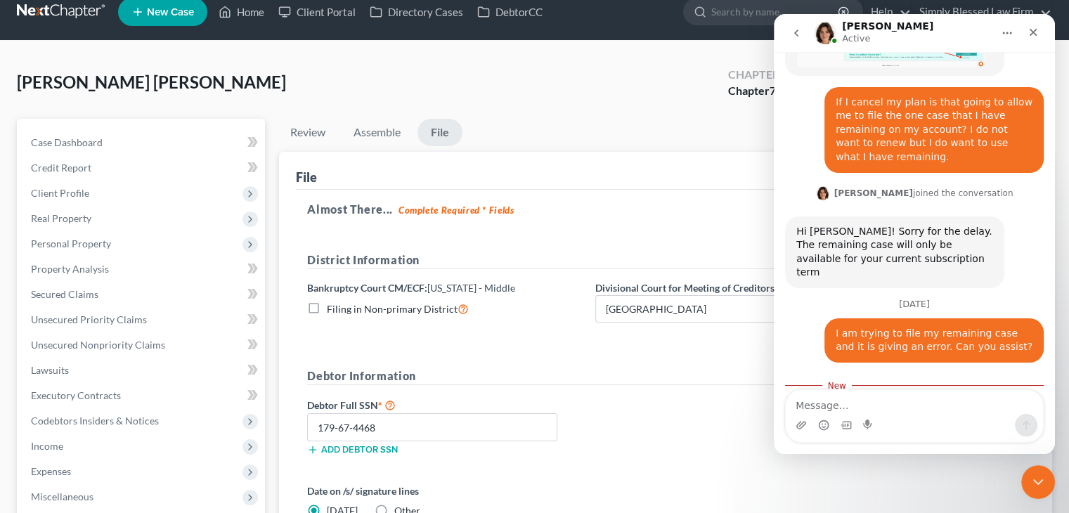
scroll to position [587, 0]
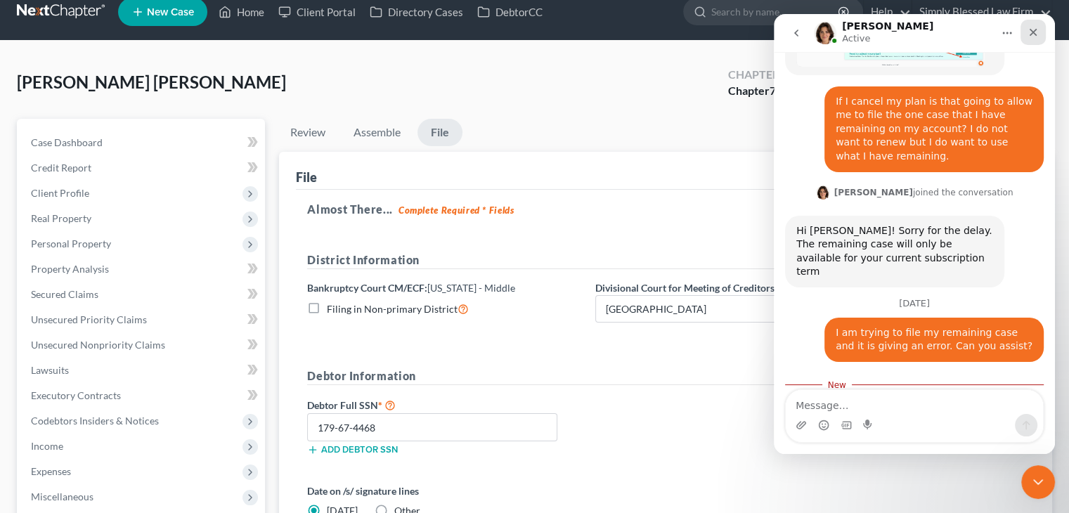
click at [1037, 40] on div "Close" at bounding box center [1032, 32] width 25 height 25
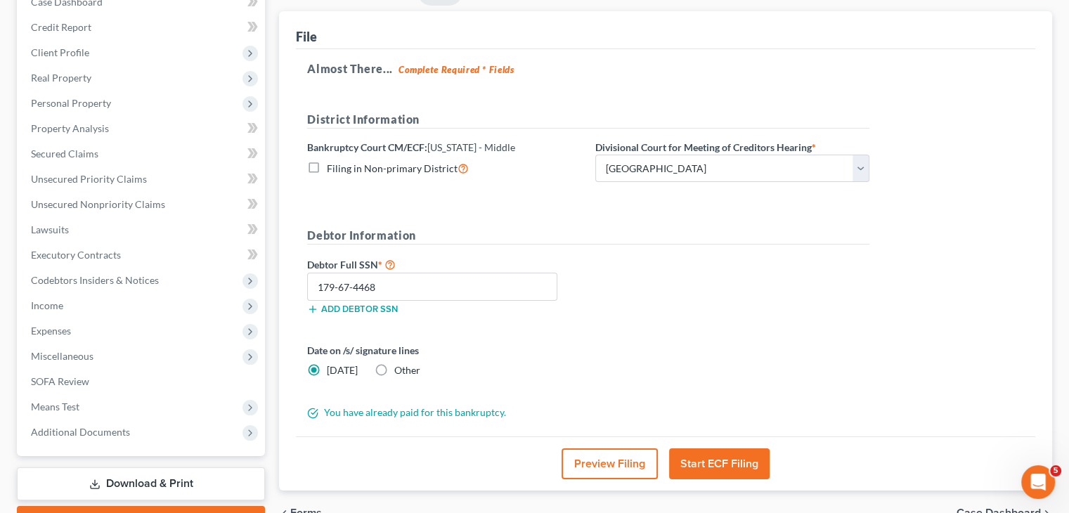
scroll to position [159, 0]
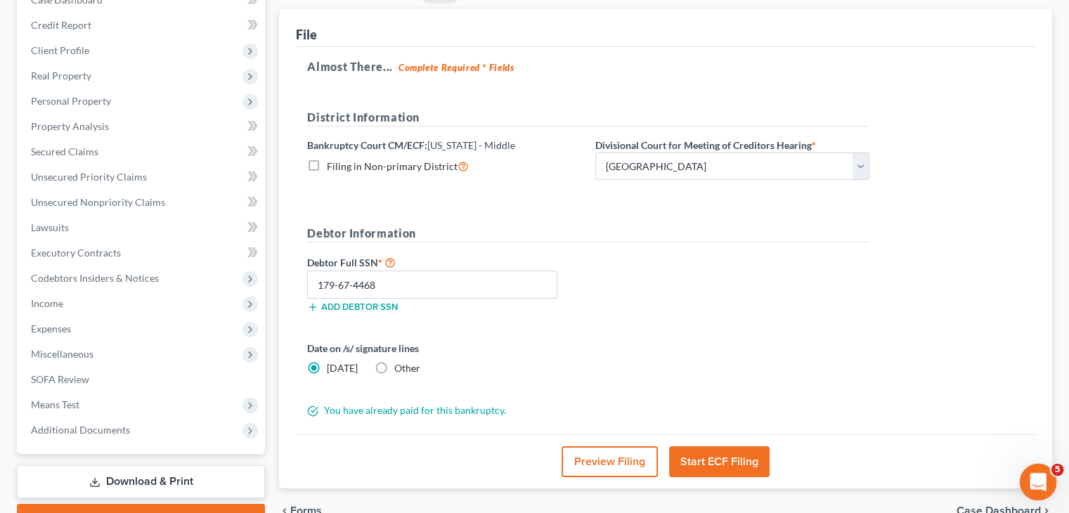
click at [1037, 478] on icon "Open Intercom Messenger" at bounding box center [1036, 480] width 23 height 23
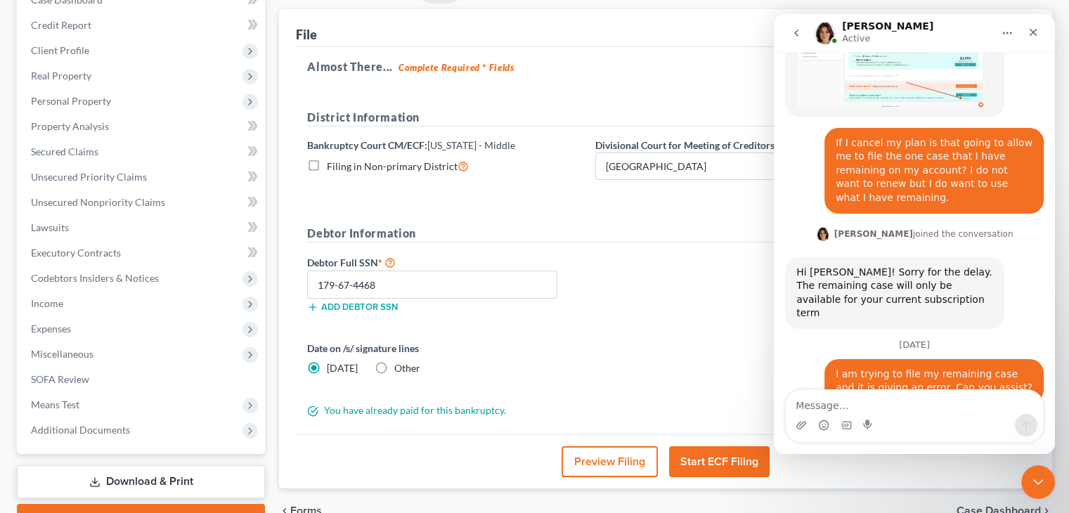
scroll to position [563, 0]
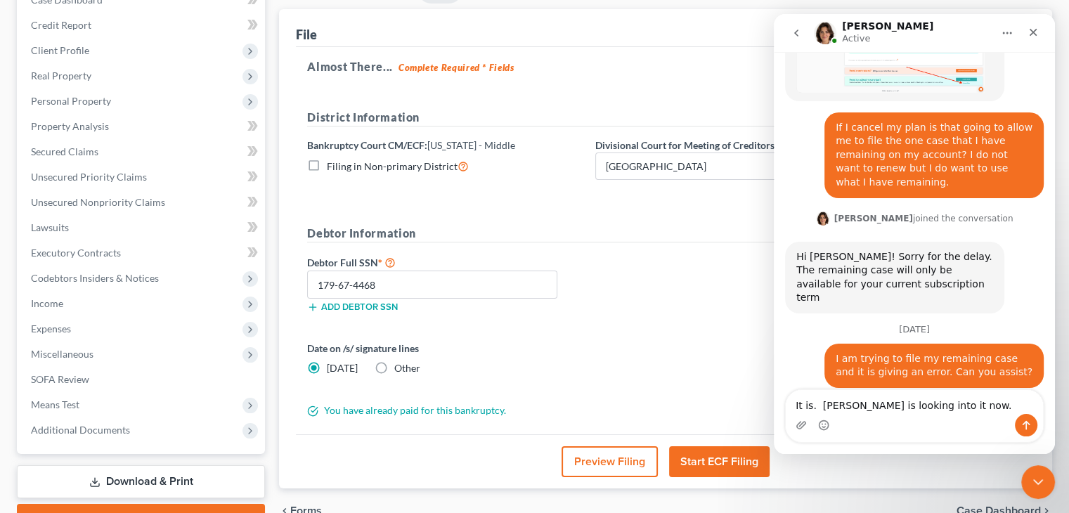
type textarea "It is. [PERSON_NAME] is looking into it now."
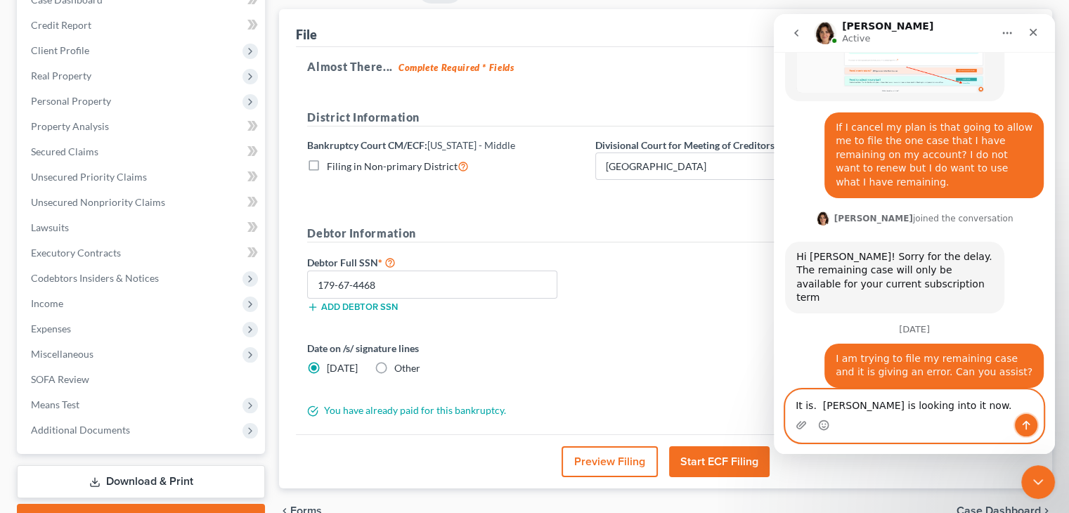
click at [1032, 422] on button "Send a message…" at bounding box center [1026, 425] width 22 height 22
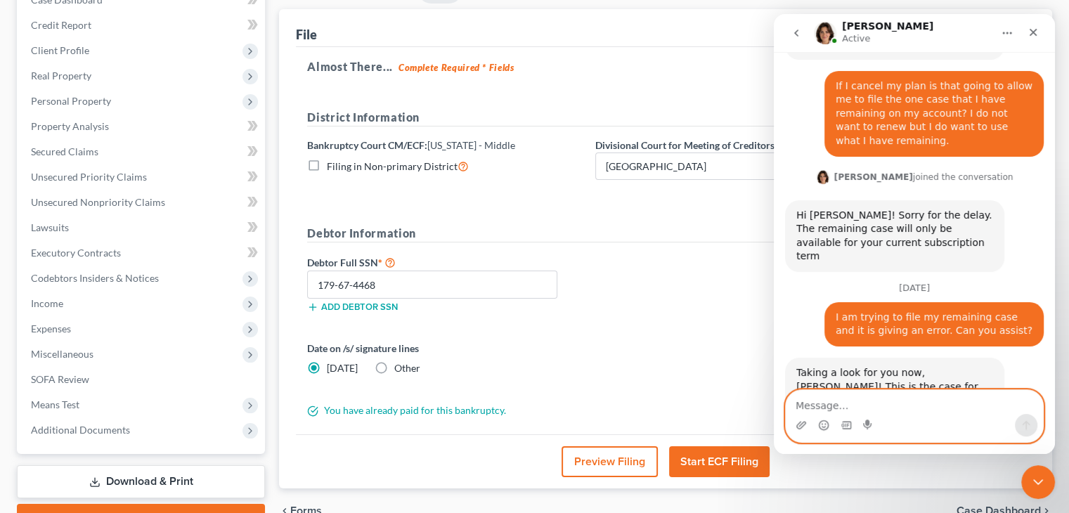
scroll to position [605, 0]
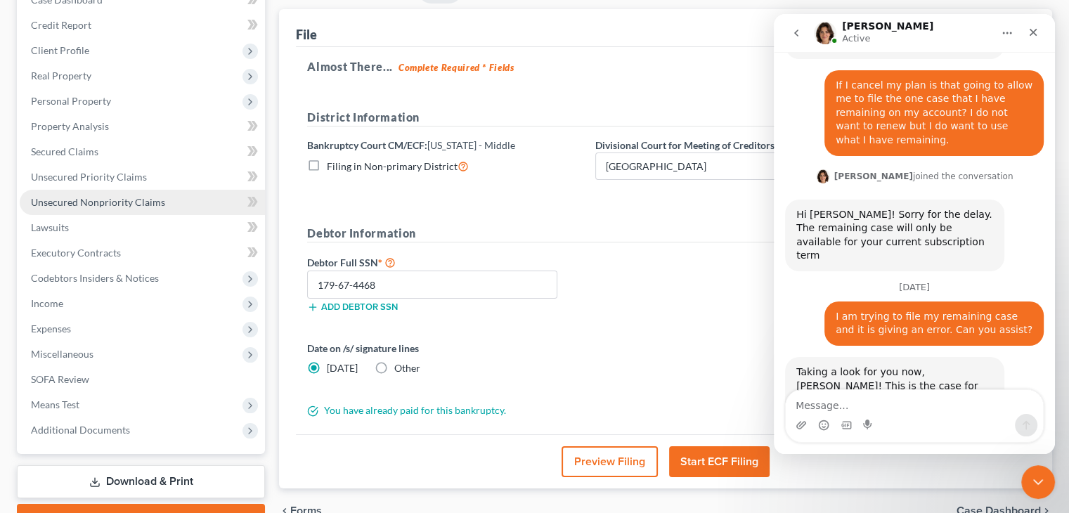
click at [73, 206] on span "Unsecured Nonpriority Claims" at bounding box center [98, 202] width 134 height 12
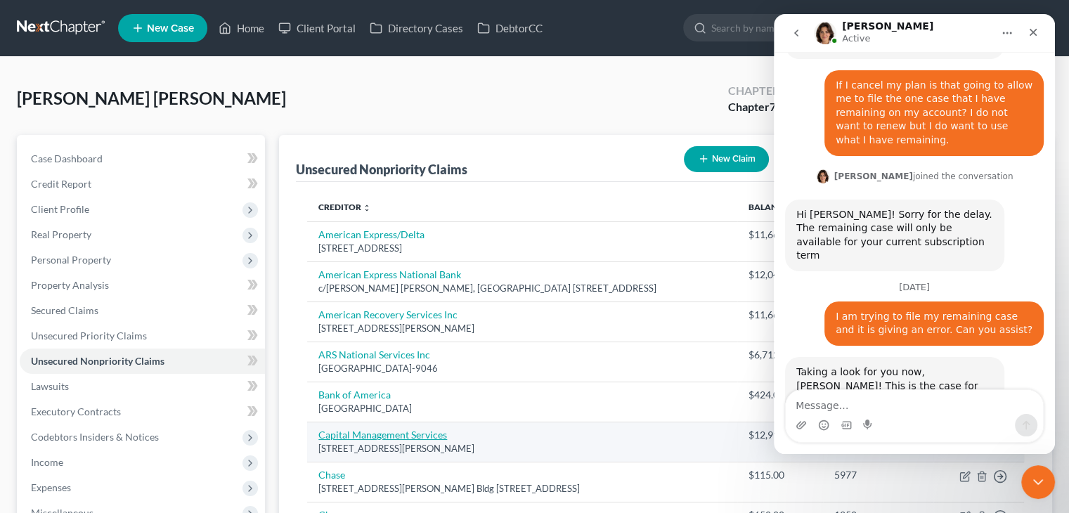
click at [387, 429] on link "Capital Management Services" at bounding box center [382, 435] width 129 height 12
select select "35"
select select "2"
select select "0"
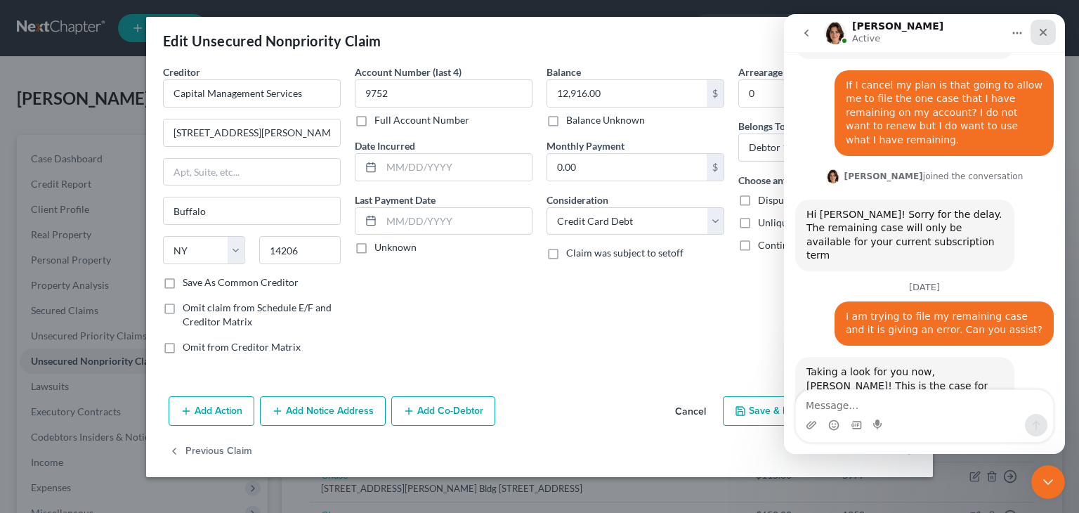
click at [1045, 37] on icon "Close" at bounding box center [1043, 32] width 11 height 11
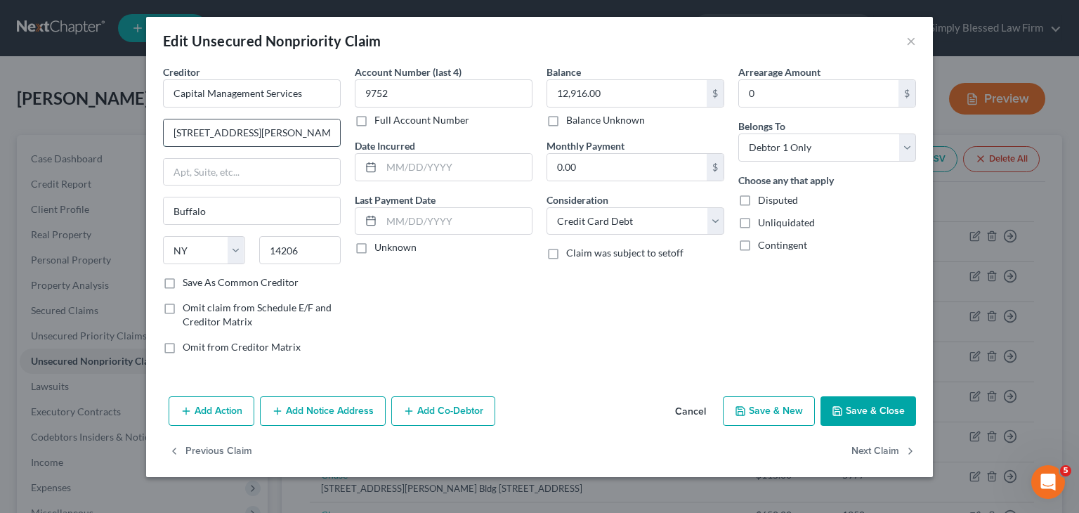
click at [200, 134] on input "[STREET_ADDRESS][PERSON_NAME]" at bounding box center [252, 132] width 176 height 27
click at [911, 40] on button "×" at bounding box center [912, 40] width 10 height 17
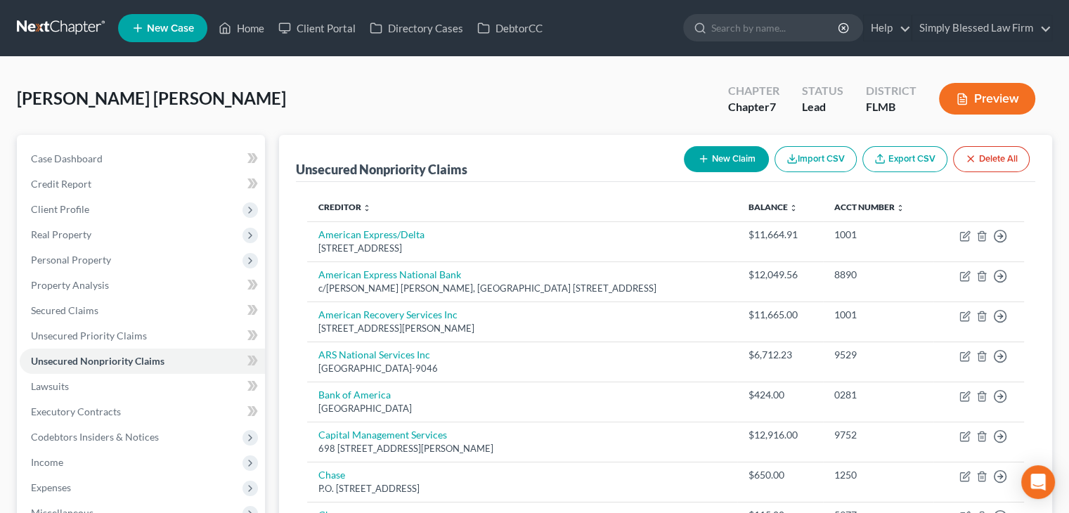
click at [1000, 97] on button "Preview" at bounding box center [987, 99] width 96 height 32
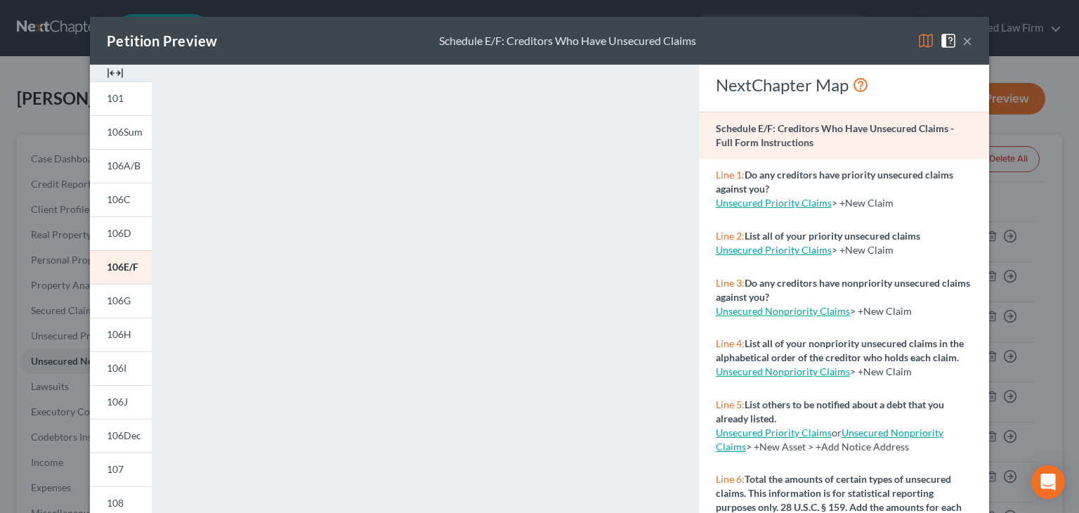
click at [964, 42] on button "×" at bounding box center [968, 40] width 10 height 17
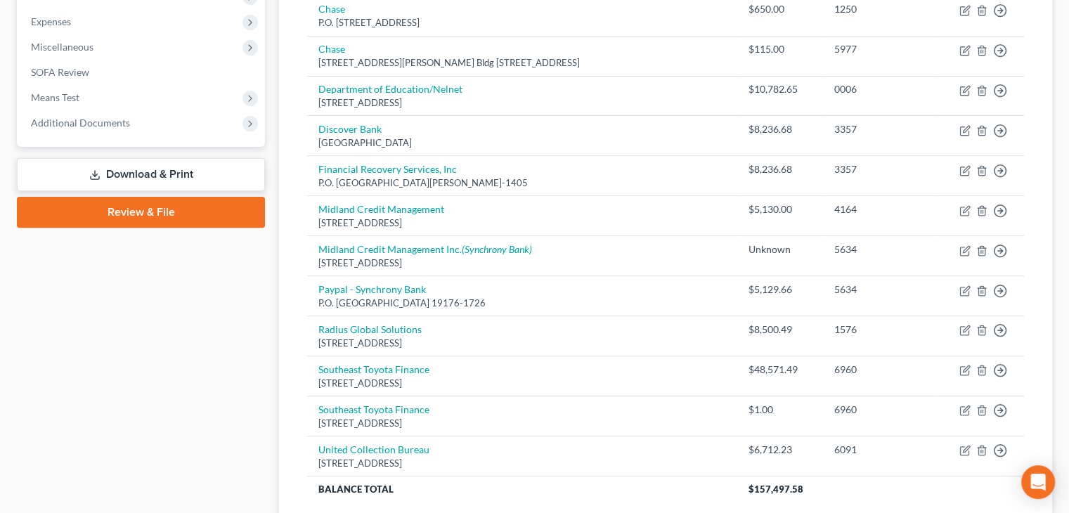
scroll to position [472, 0]
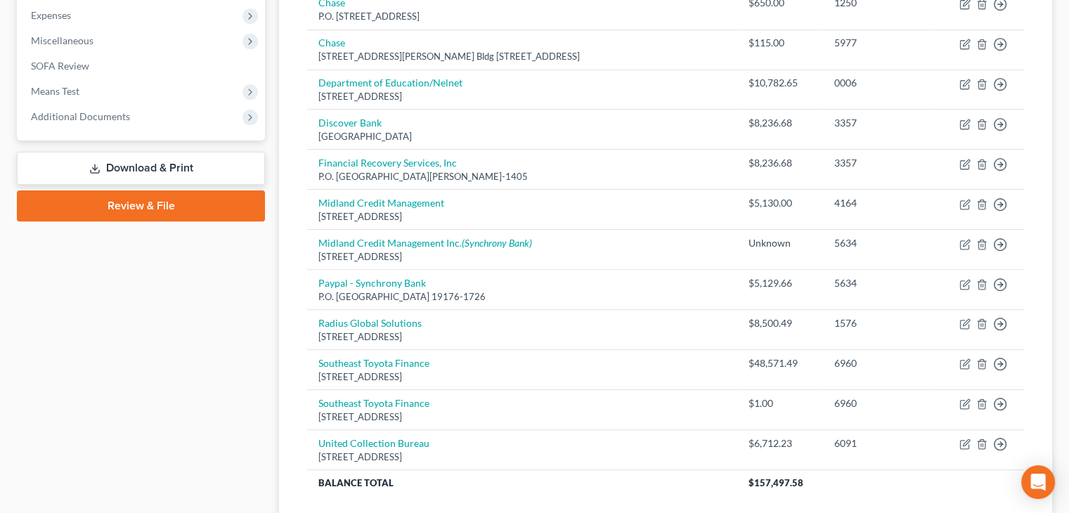
click at [203, 207] on link "Review & File" at bounding box center [141, 205] width 248 height 31
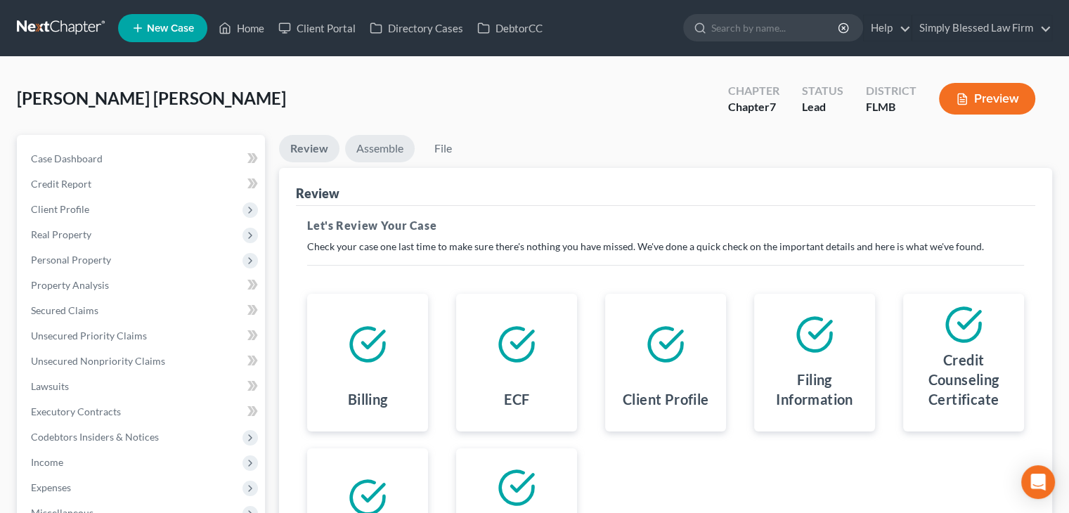
click at [391, 151] on link "Assemble" at bounding box center [380, 148] width 70 height 27
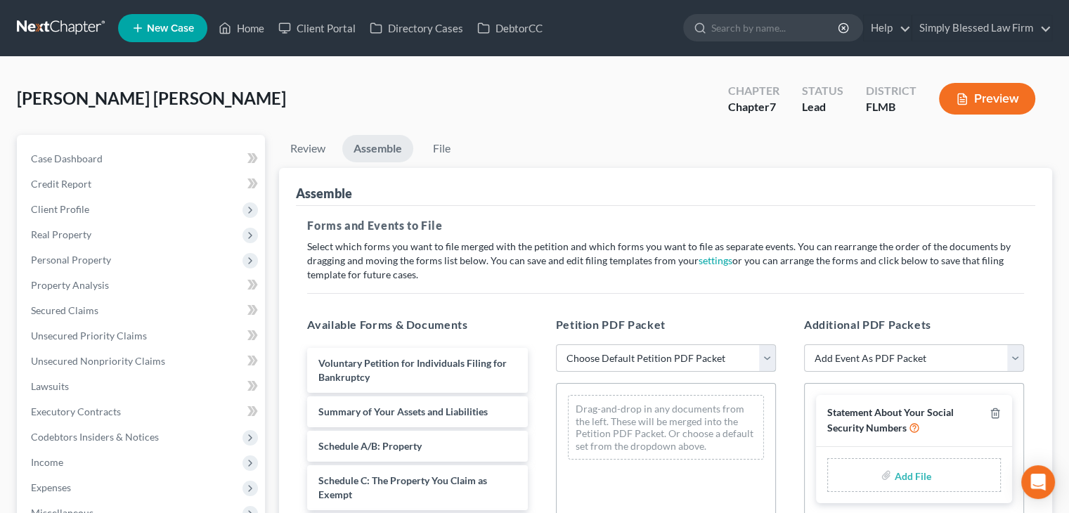
click at [677, 357] on select "Choose Default Petition PDF Packet Complete Bankruptcy Petition (all forms and …" at bounding box center [666, 358] width 220 height 28
select select "0"
click at [556, 344] on select "Choose Default Petition PDF Packet Complete Bankruptcy Petition (all forms and …" at bounding box center [666, 358] width 220 height 28
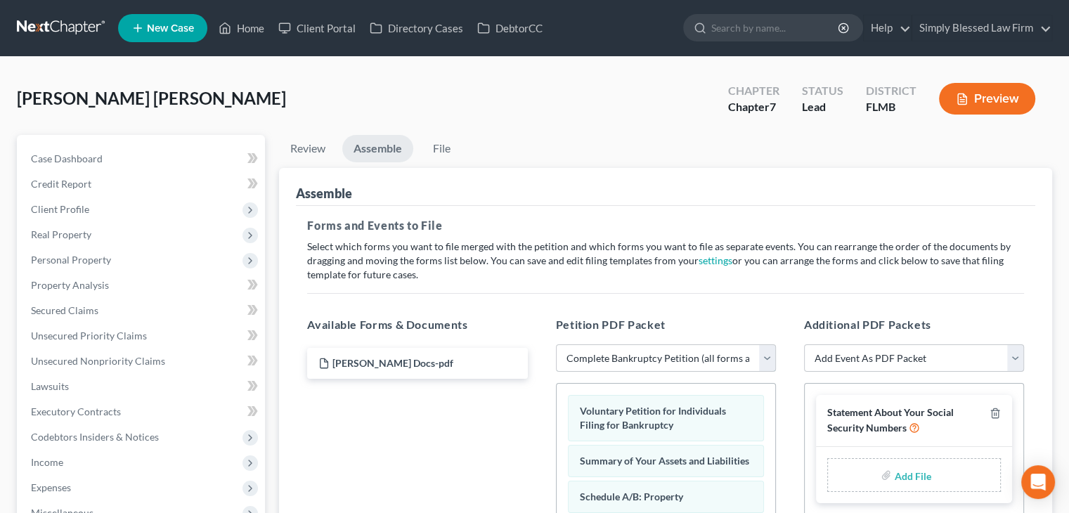
click at [765, 361] on select "Choose Default Petition PDF Packet Complete Bankruptcy Petition (all forms and …" at bounding box center [666, 358] width 220 height 28
click at [556, 344] on select "Choose Default Petition PDF Packet Complete Bankruptcy Petition (all forms and …" at bounding box center [666, 358] width 220 height 28
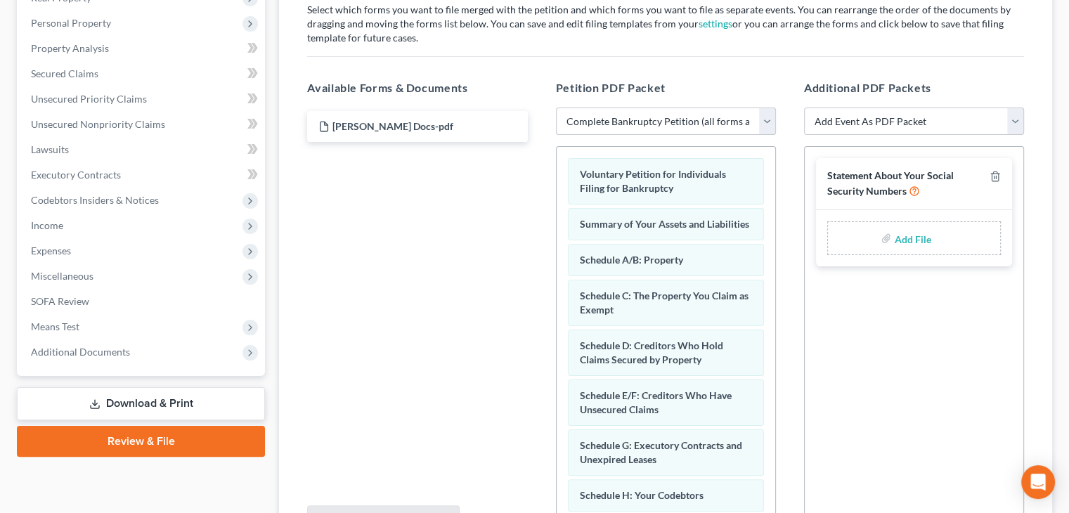
scroll to position [258, 0]
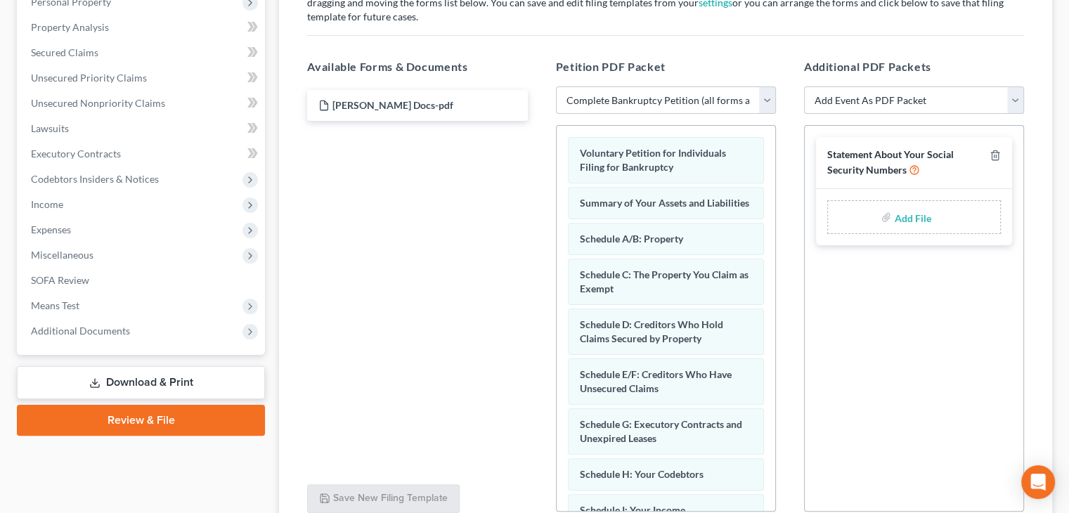
click at [900, 219] on input "file" at bounding box center [911, 217] width 34 height 25
type input "C:\fakepath\1c ssn.pdf"
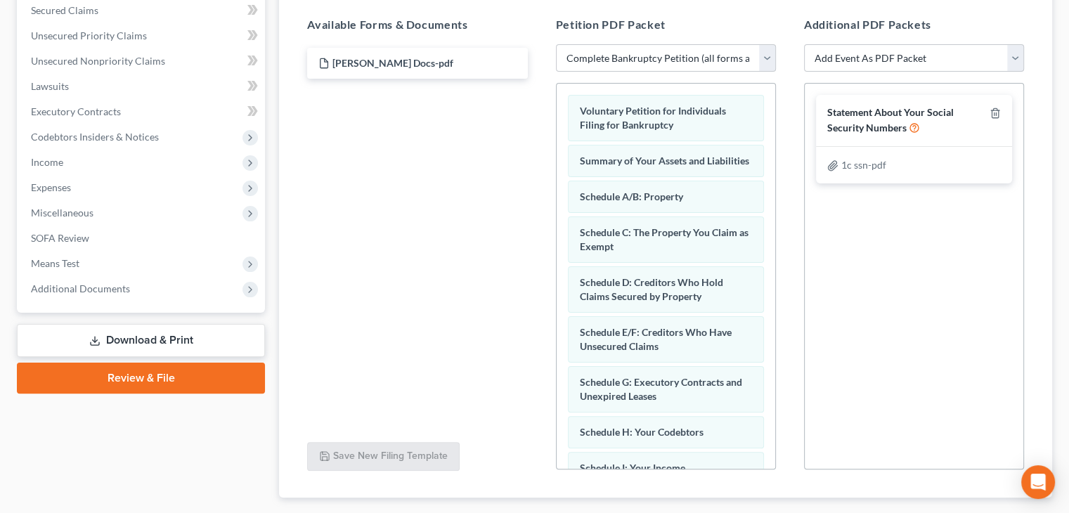
scroll to position [382, 0]
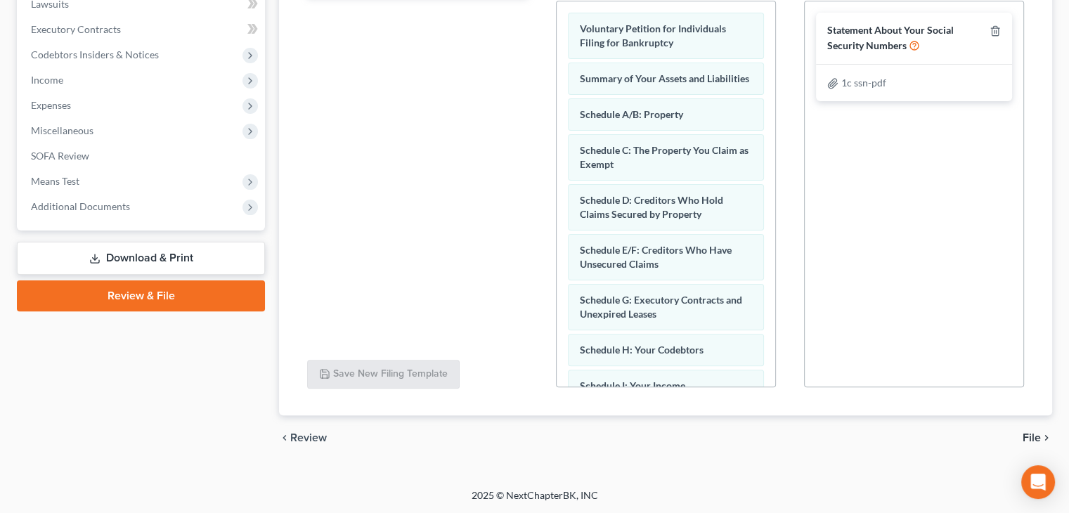
click at [1029, 435] on span "File" at bounding box center [1032, 437] width 18 height 11
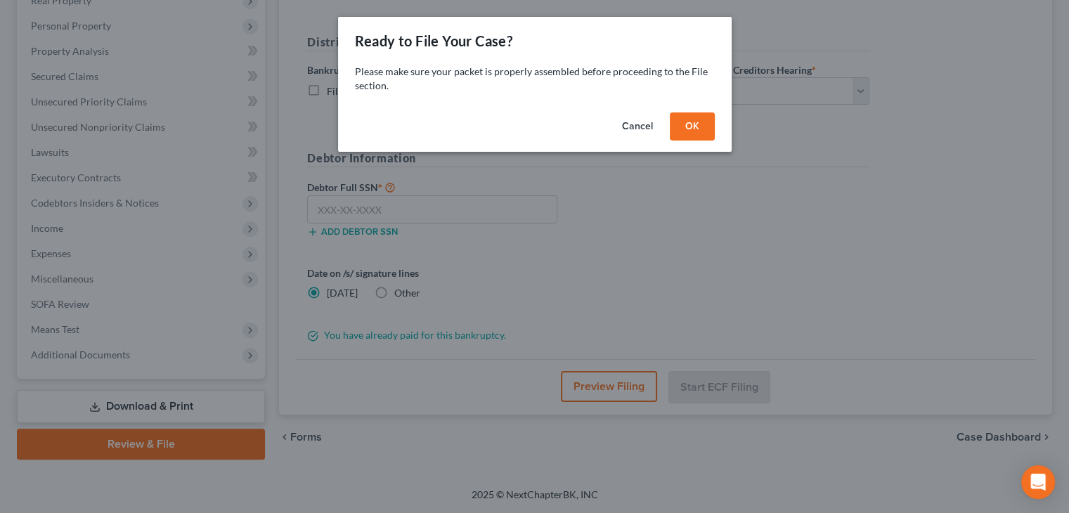
scroll to position [233, 0]
click at [695, 137] on button "OK" at bounding box center [697, 126] width 45 height 28
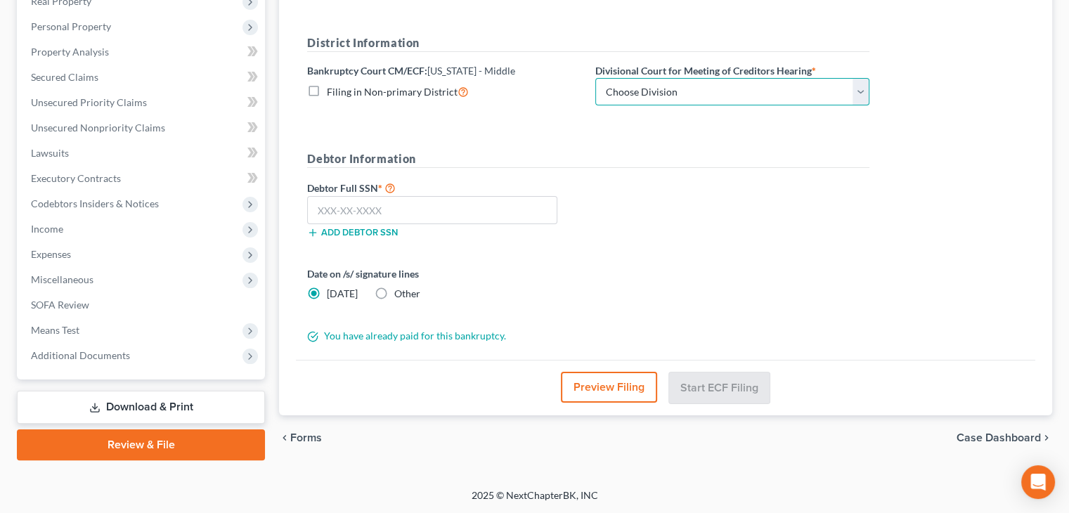
click at [864, 85] on select "Choose Division [GEOGRAPHIC_DATA][PERSON_NAME] [GEOGRAPHIC_DATA] [GEOGRAPHIC_DA…" at bounding box center [732, 92] width 274 height 28
select select "3"
click at [595, 78] on select "Choose Division [GEOGRAPHIC_DATA][PERSON_NAME] [GEOGRAPHIC_DATA] [GEOGRAPHIC_DA…" at bounding box center [732, 92] width 274 height 28
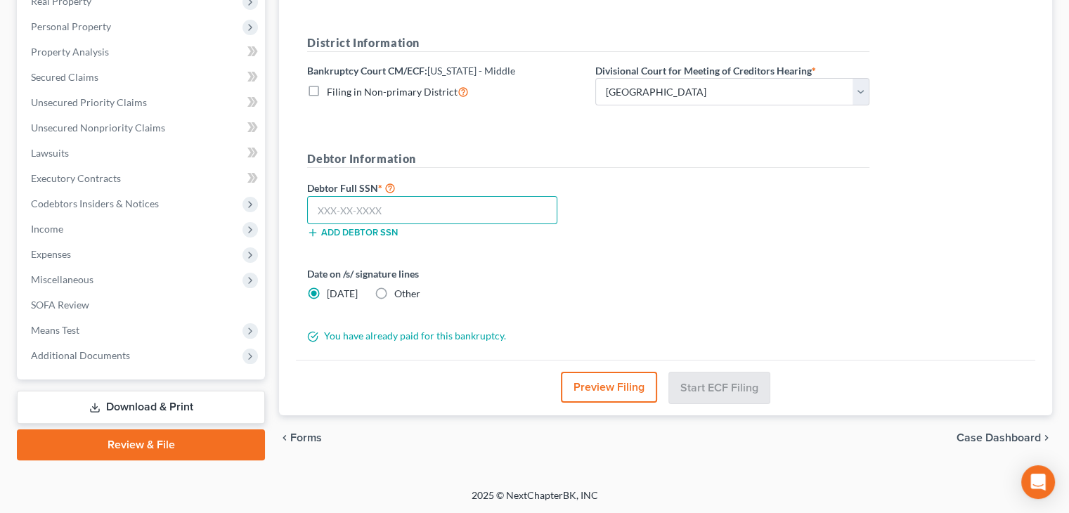
click at [318, 200] on input "text" at bounding box center [432, 210] width 250 height 28
type input "179-67-4468"
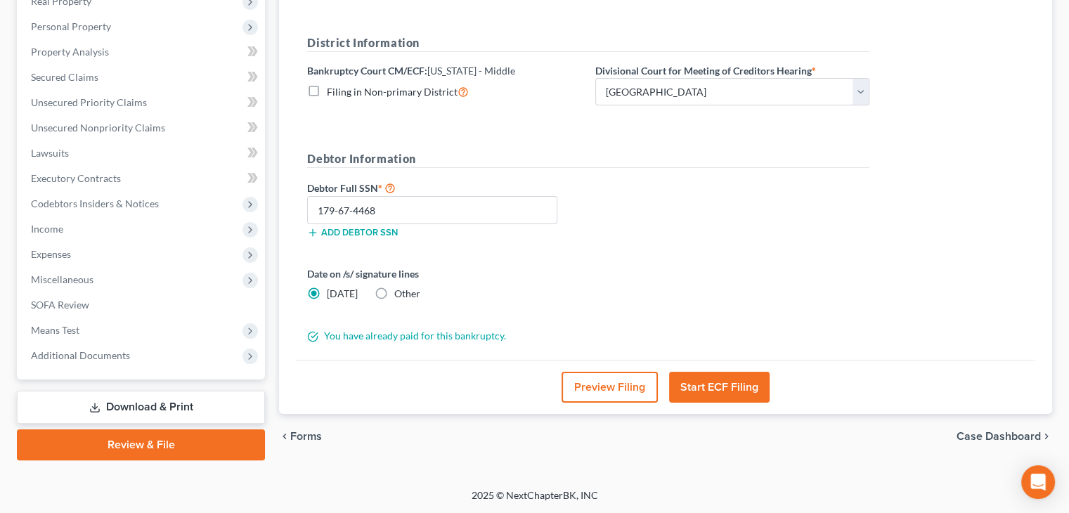
click at [721, 388] on button "Start ECF Filing" at bounding box center [719, 387] width 101 height 31
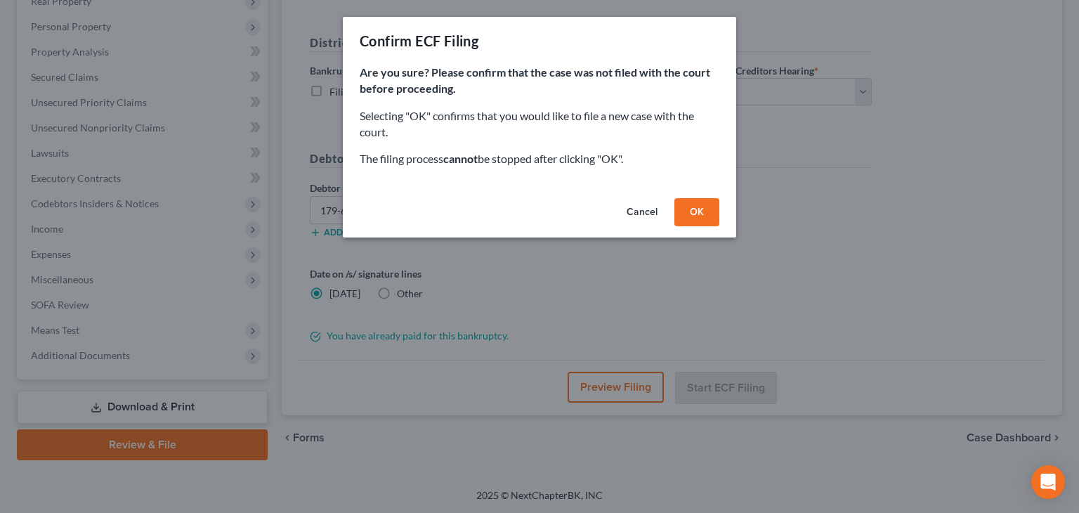
click at [701, 216] on button "OK" at bounding box center [697, 212] width 45 height 28
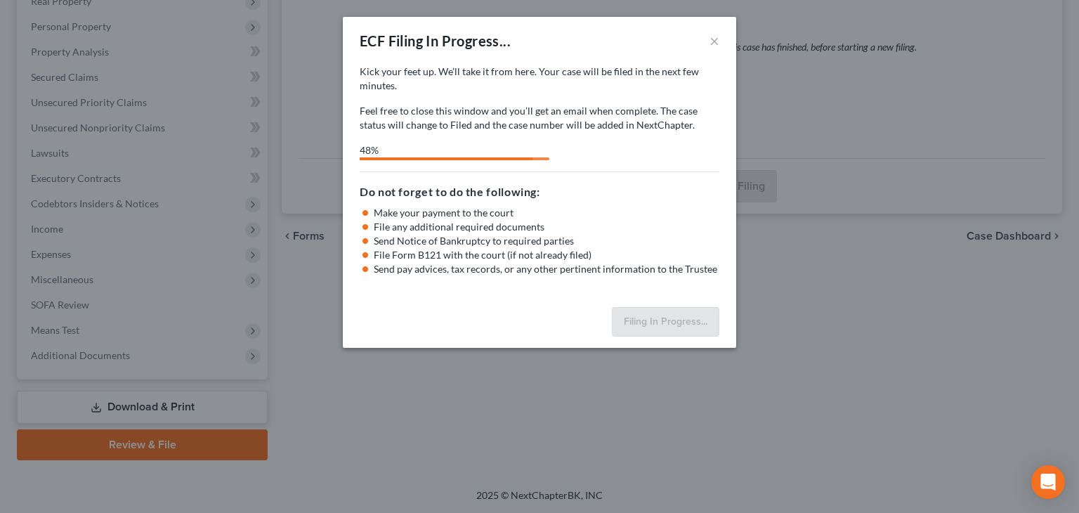
select select "3"
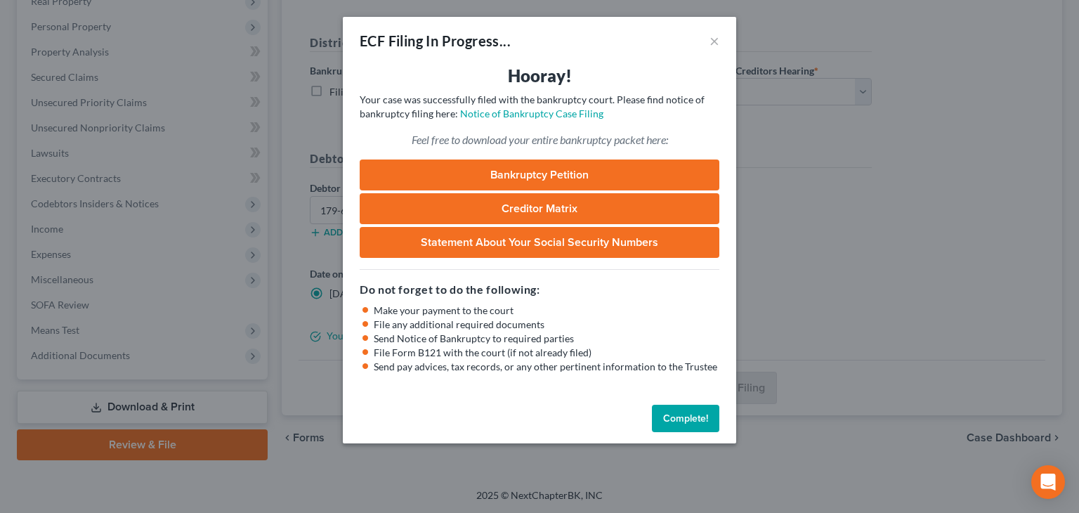
click at [685, 424] on button "Complete!" at bounding box center [685, 419] width 67 height 28
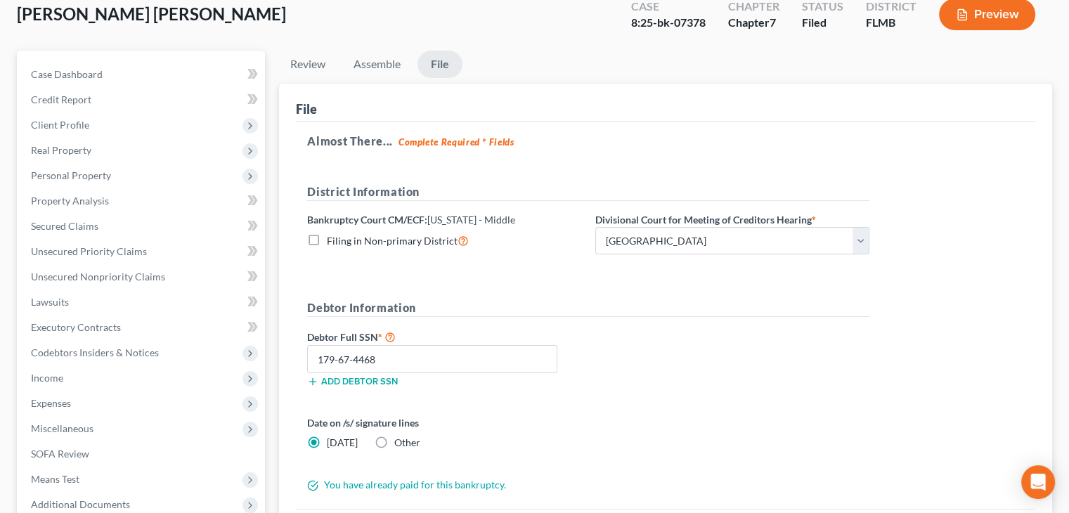
scroll to position [0, 0]
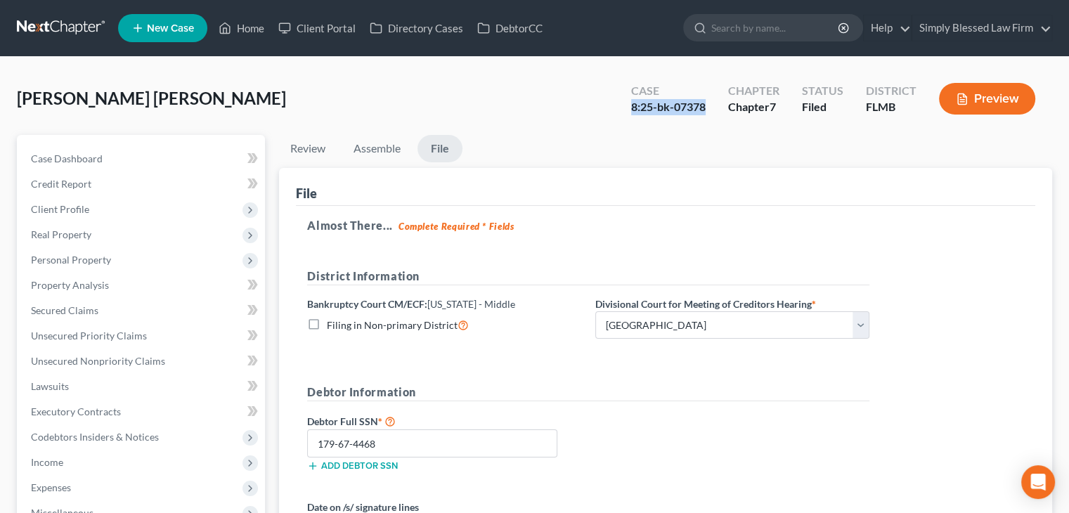
drag, startPoint x: 630, startPoint y: 110, endPoint x: 708, endPoint y: 102, distance: 79.1
click at [708, 102] on div "Case 8:25-bk-07378" at bounding box center [668, 99] width 97 height 41
copy div "8:25-bk-07378"
click at [971, 26] on link "Simply Blessed Law Firm" at bounding box center [981, 27] width 139 height 25
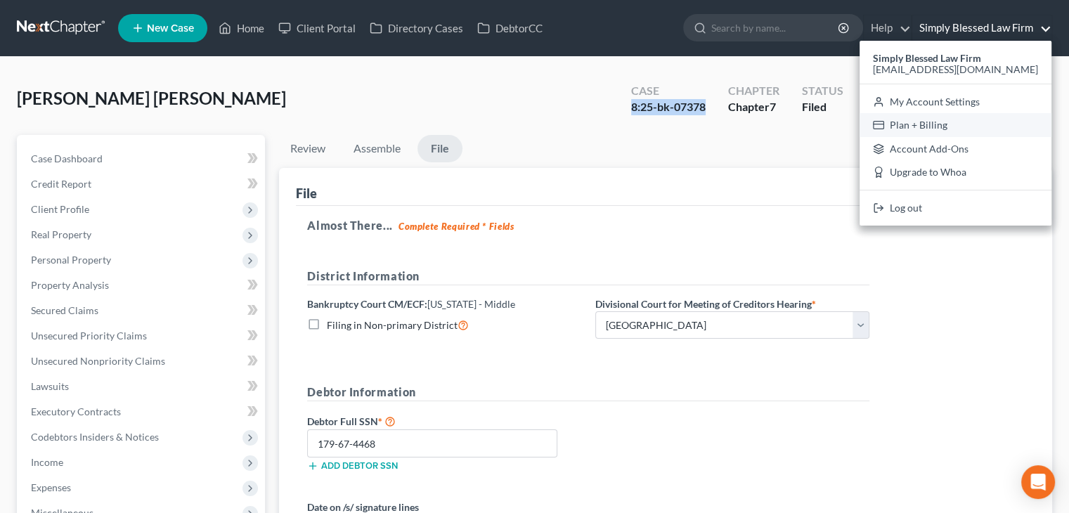
click at [947, 124] on link "Plan + Billing" at bounding box center [956, 125] width 192 height 24
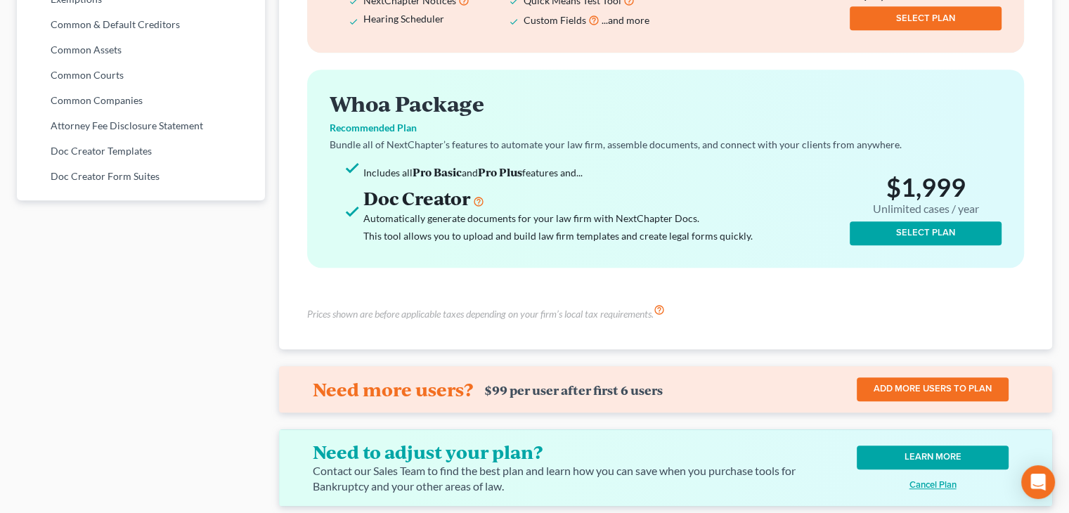
scroll to position [832, 0]
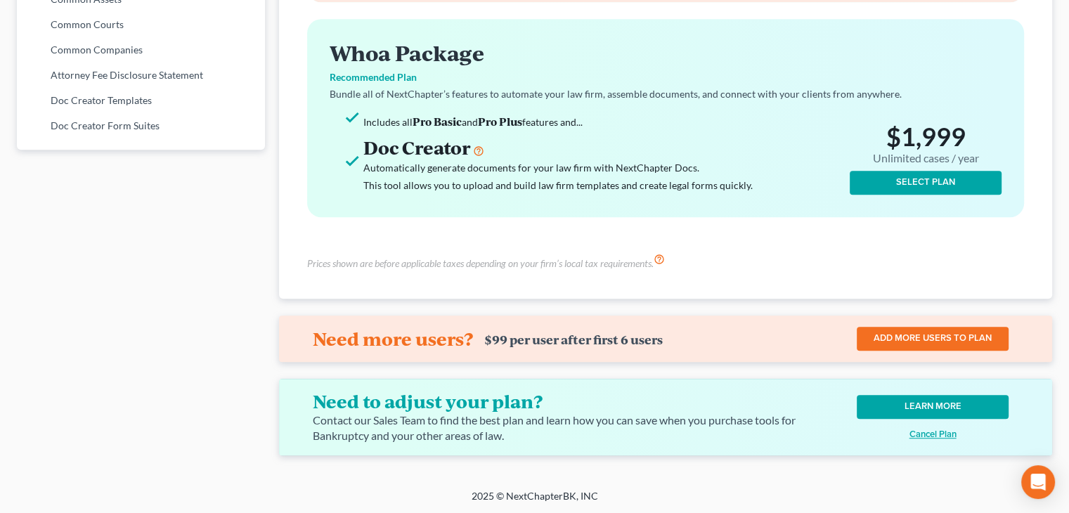
click at [942, 431] on u "Cancel Plan" at bounding box center [932, 434] width 47 height 11
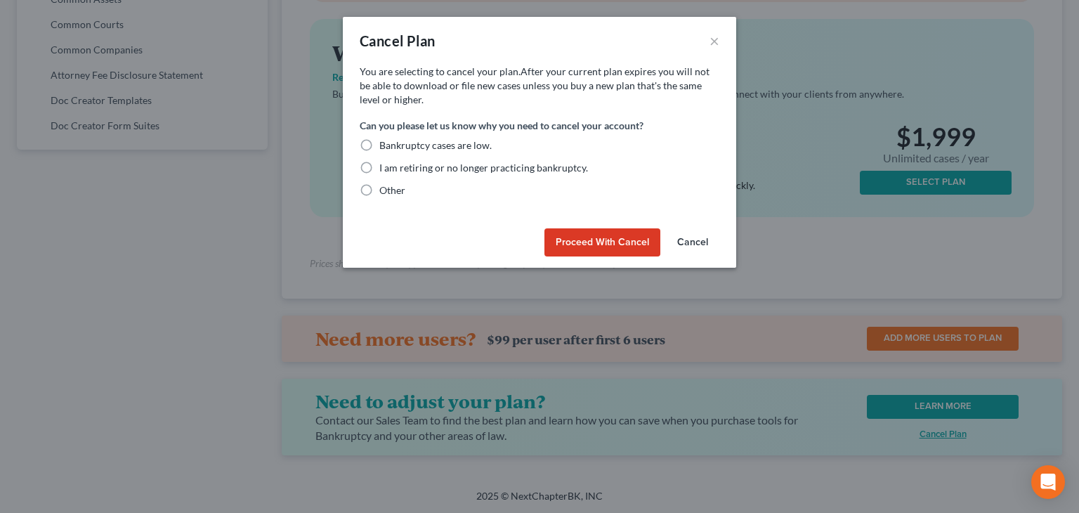
click at [380, 191] on label "Other" at bounding box center [393, 190] width 26 height 14
click at [385, 191] on input "Other" at bounding box center [389, 187] width 9 height 9
radio input "true"
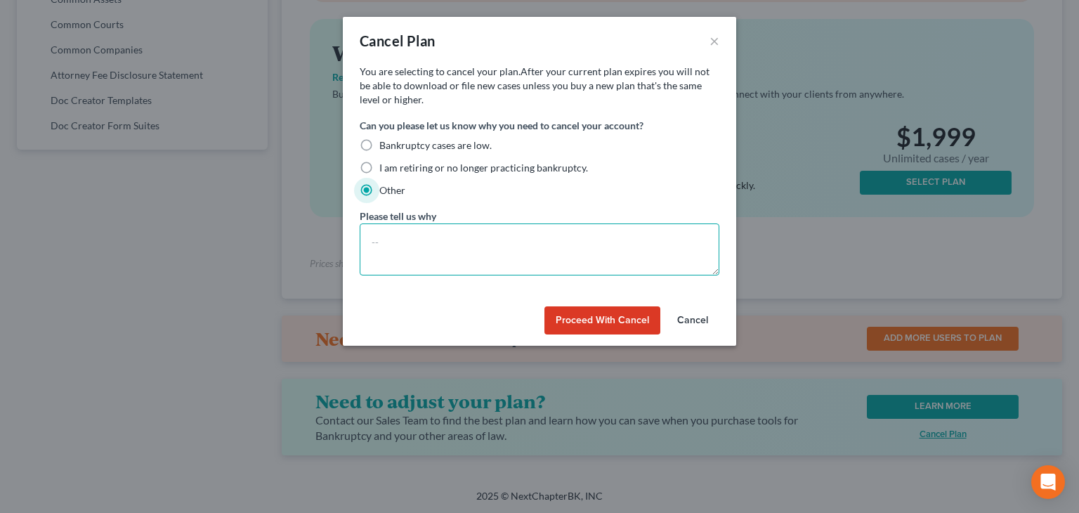
click at [399, 254] on textarea at bounding box center [540, 249] width 360 height 52
type textarea "Fee structure no longer works for me."
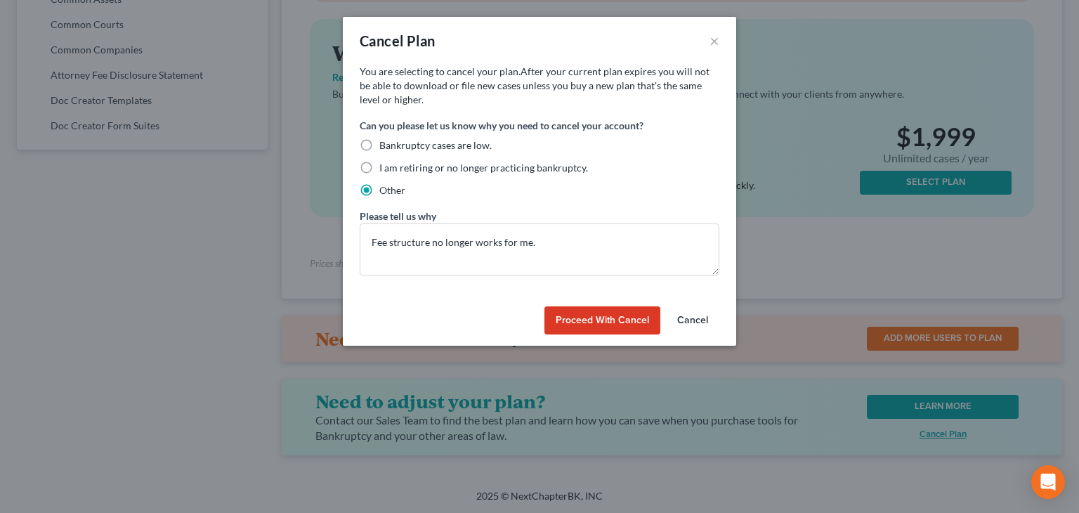
click at [586, 324] on button "Proceed with Cancel" at bounding box center [603, 320] width 116 height 28
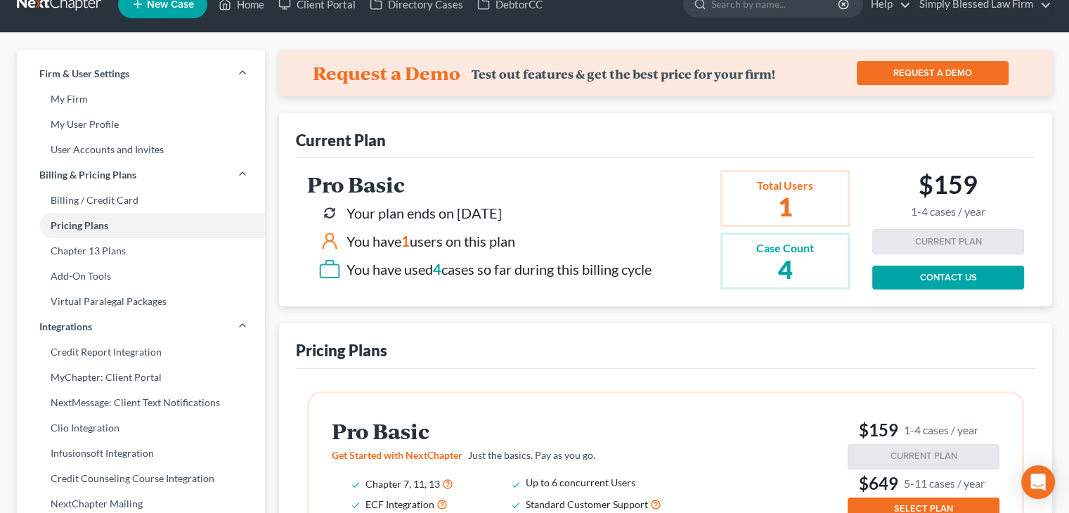
scroll to position [0, 0]
